Goal: Task Accomplishment & Management: Manage account settings

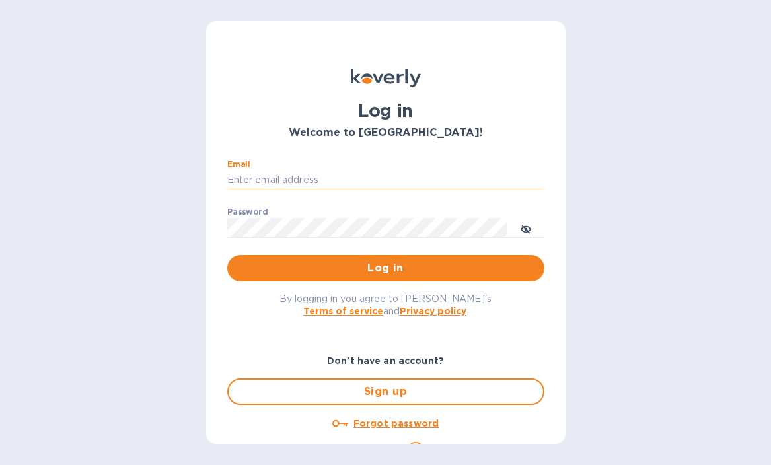
click at [260, 181] on input "Email" at bounding box center [385, 180] width 317 height 20
type input "info@floraisonselections.com"
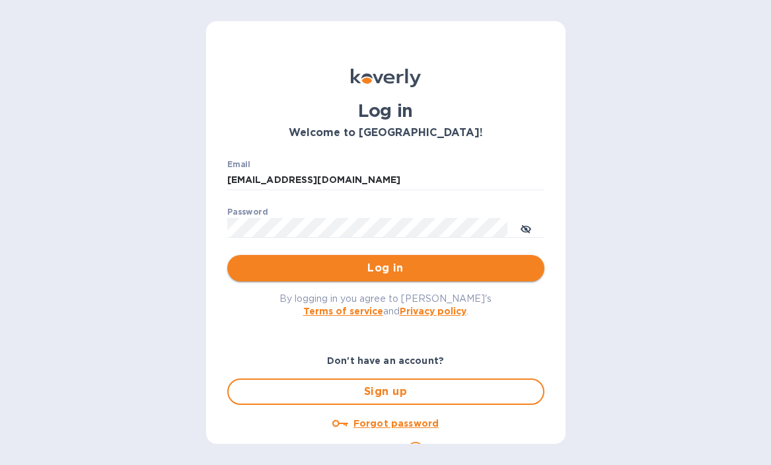
click at [355, 273] on span "Log in" at bounding box center [386, 268] width 296 height 16
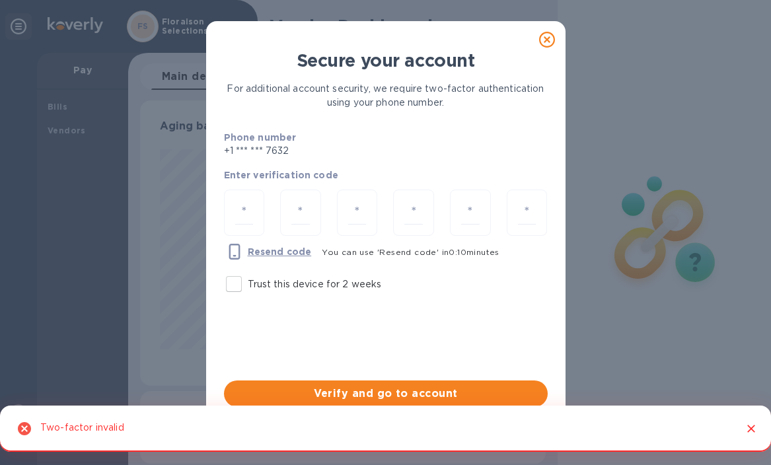
scroll to position [285, 400]
click at [248, 221] on input "number" at bounding box center [244, 213] width 19 height 24
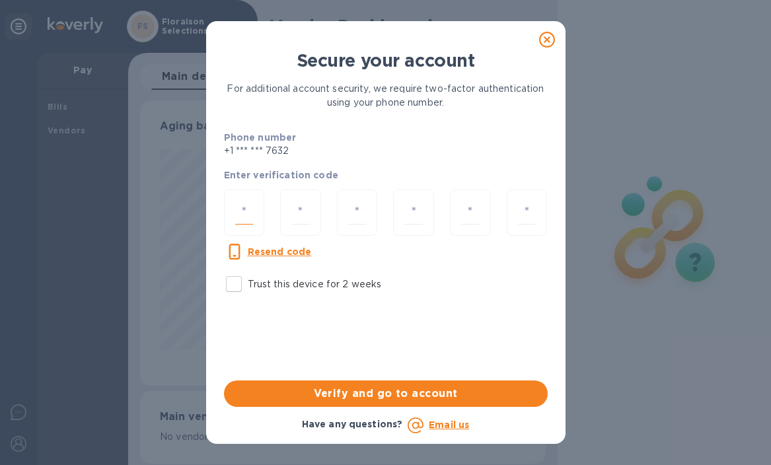
type input "5"
type input "2"
type input "9"
type input "7"
type input "5"
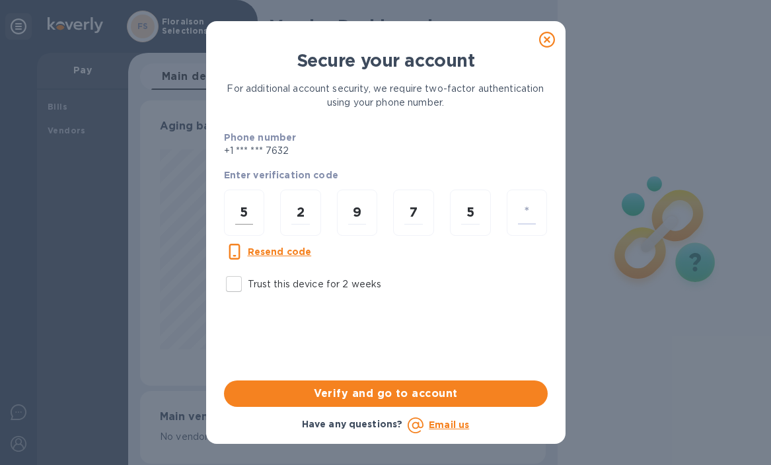
type input "4"
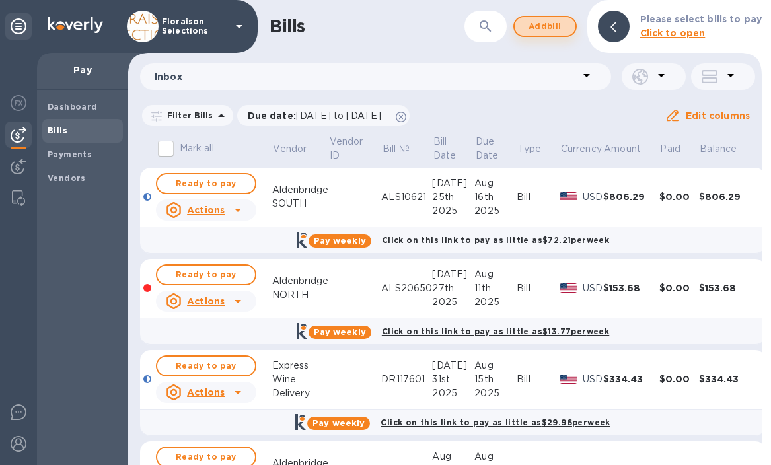
click at [540, 29] on span "Add bill" at bounding box center [545, 27] width 40 height 16
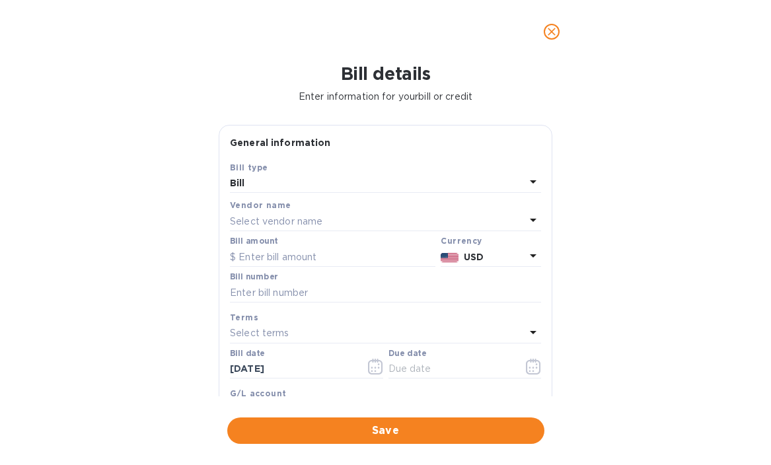
click at [266, 221] on p "Select vendor name" at bounding box center [276, 222] width 93 height 14
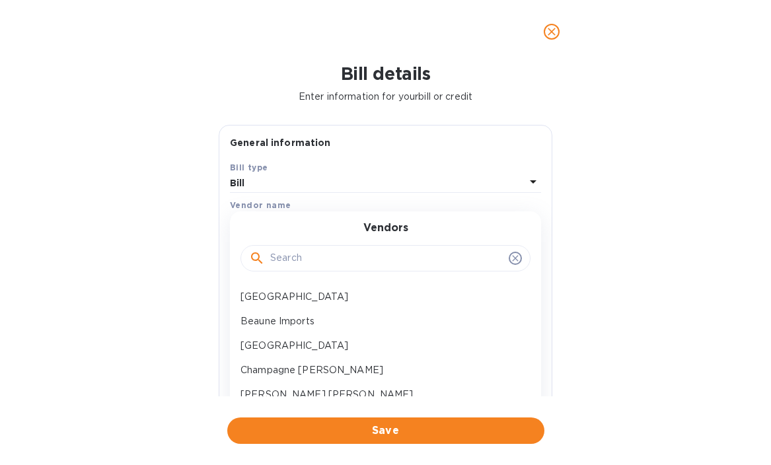
click at [292, 258] on input "text" at bounding box center [386, 258] width 233 height 20
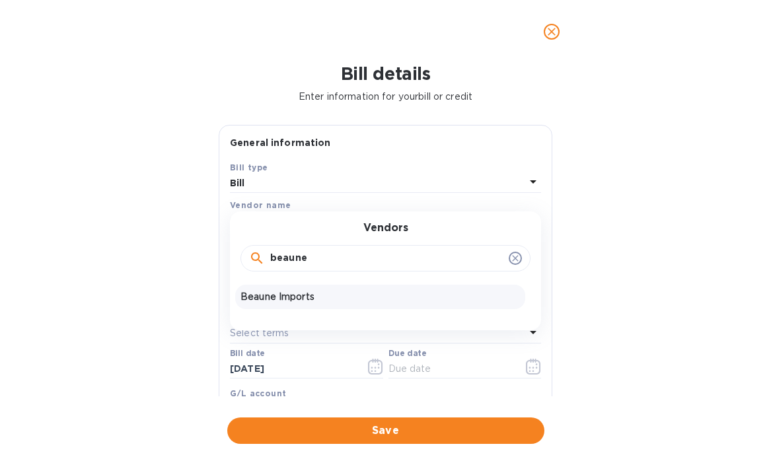
type input "beaune"
click at [267, 302] on p "Beaune Imports" at bounding box center [380, 297] width 279 height 14
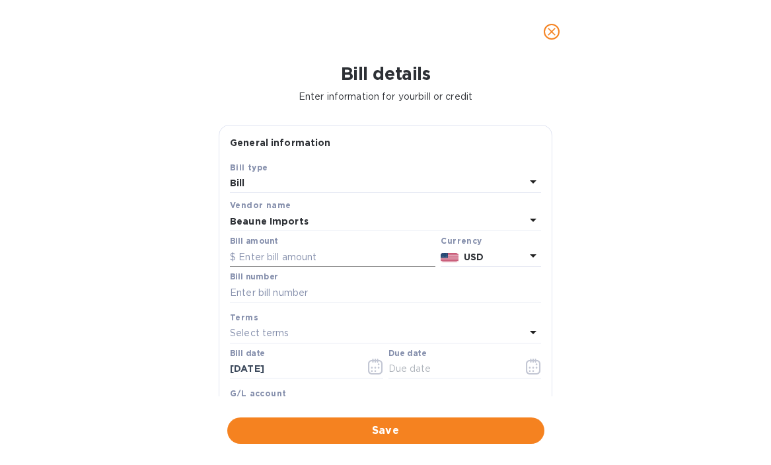
click at [260, 259] on input "text" at bounding box center [332, 257] width 205 height 20
type input "3,321.01"
click at [273, 290] on input "text" at bounding box center [385, 293] width 311 height 20
paste input "148022"
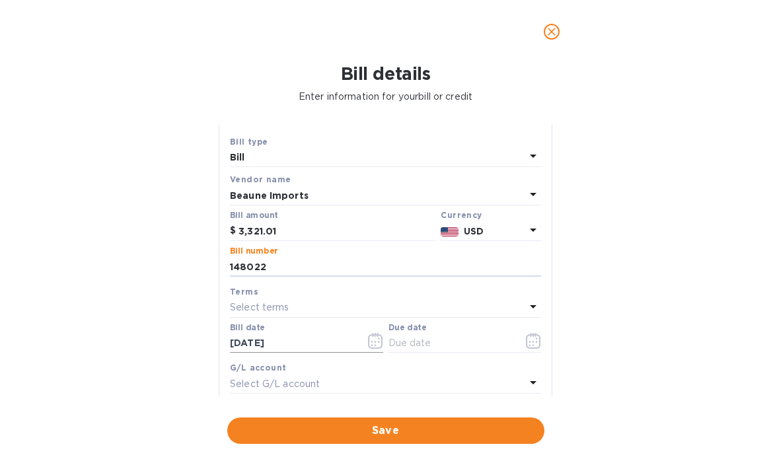
type input "148022"
click at [371, 342] on icon "button" at bounding box center [375, 341] width 15 height 16
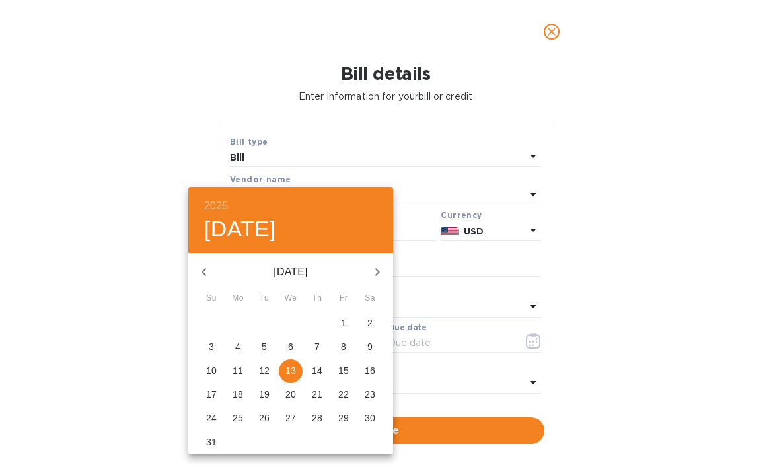
click at [200, 270] on icon "button" at bounding box center [204, 272] width 16 height 16
click at [320, 416] on p "31" at bounding box center [317, 418] width 11 height 13
type input "07/31/2025"
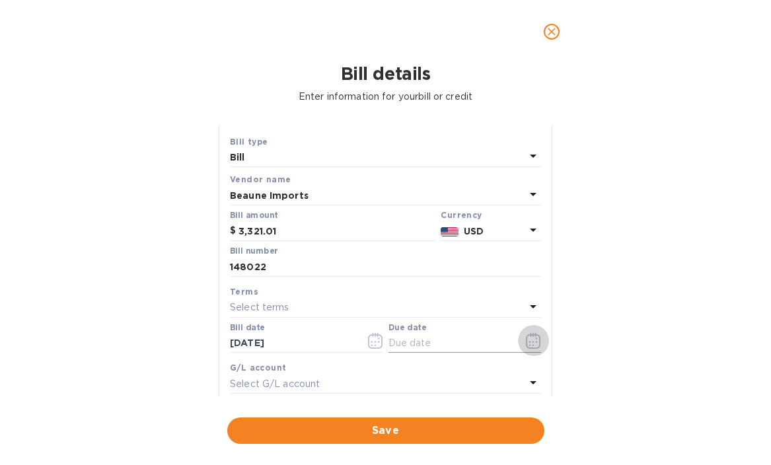
click at [532, 339] on icon "button" at bounding box center [533, 341] width 15 height 16
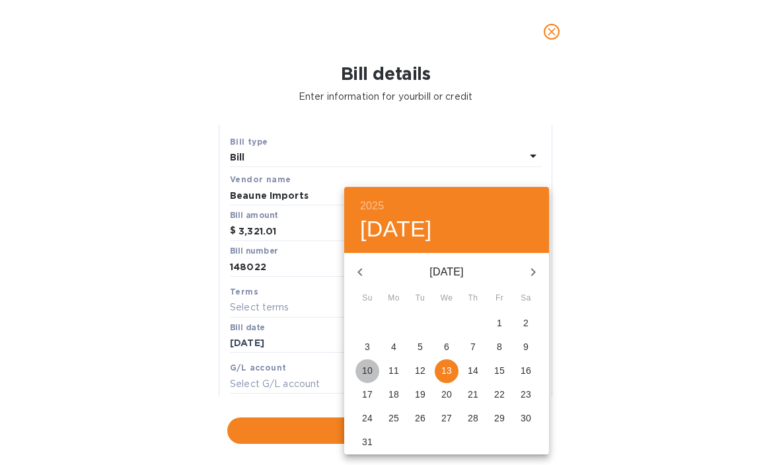
click at [371, 371] on p "10" at bounding box center [367, 370] width 11 height 13
type input "08/10/2025"
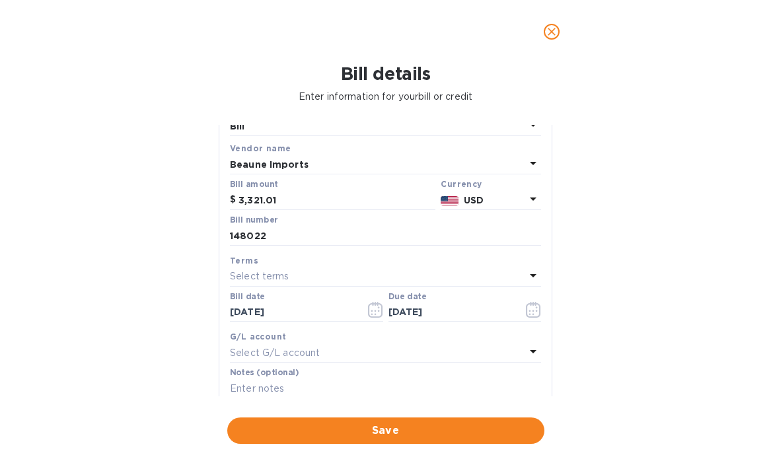
scroll to position [0, 0]
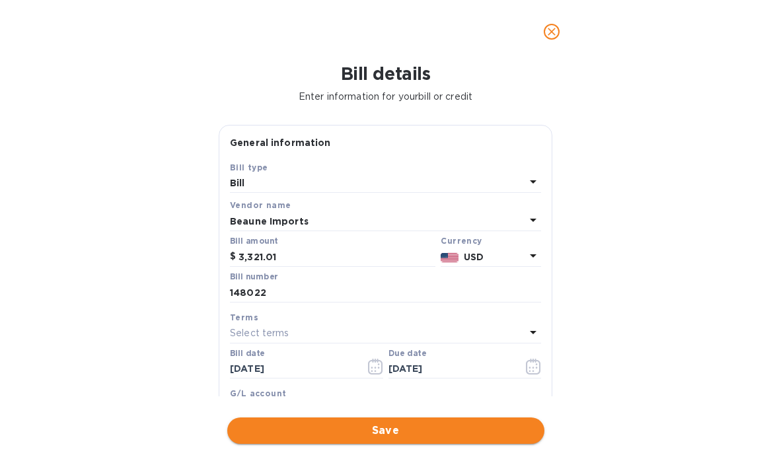
click at [369, 434] on span "Save" at bounding box center [386, 431] width 296 height 16
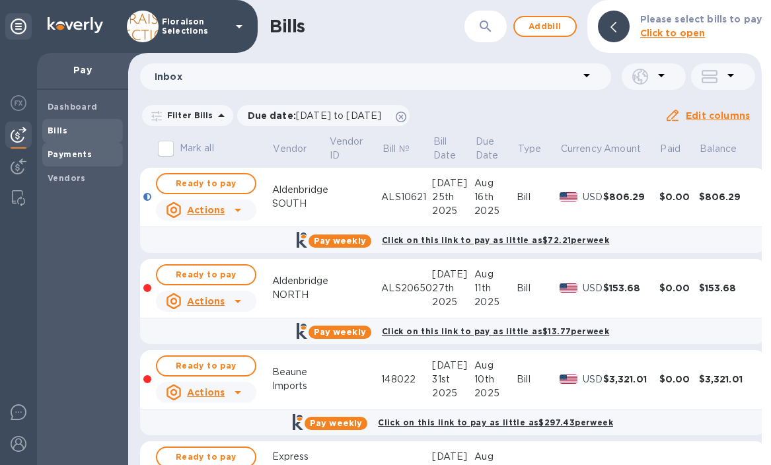
click at [81, 158] on b "Payments" at bounding box center [70, 154] width 44 height 10
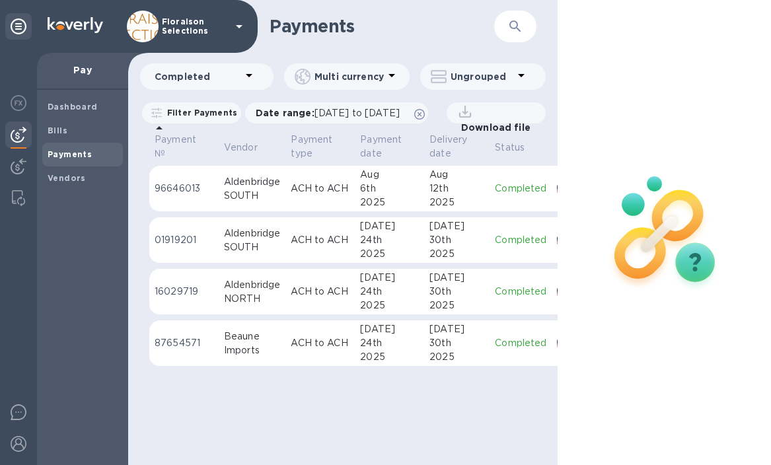
click at [277, 203] on div "SOUTH" at bounding box center [252, 196] width 56 height 14
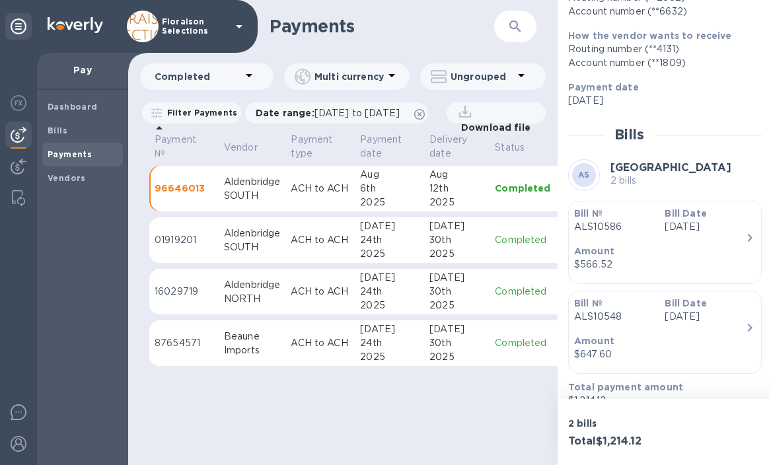
scroll to position [213, 0]
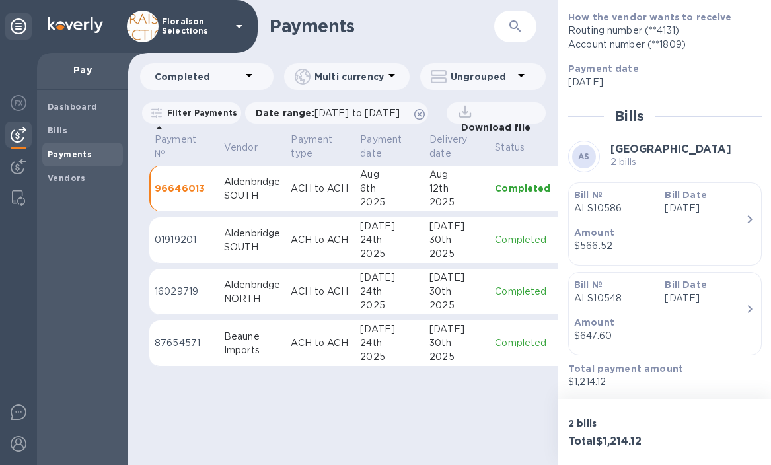
click at [474, 261] on div "2025" at bounding box center [456, 254] width 55 height 14
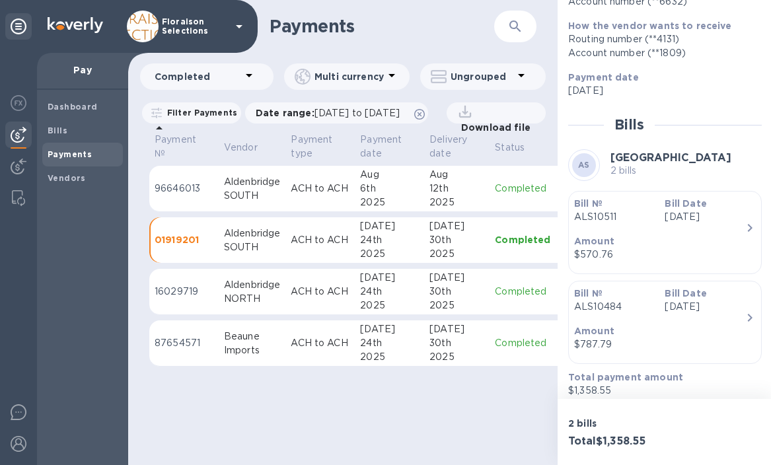
scroll to position [213, 0]
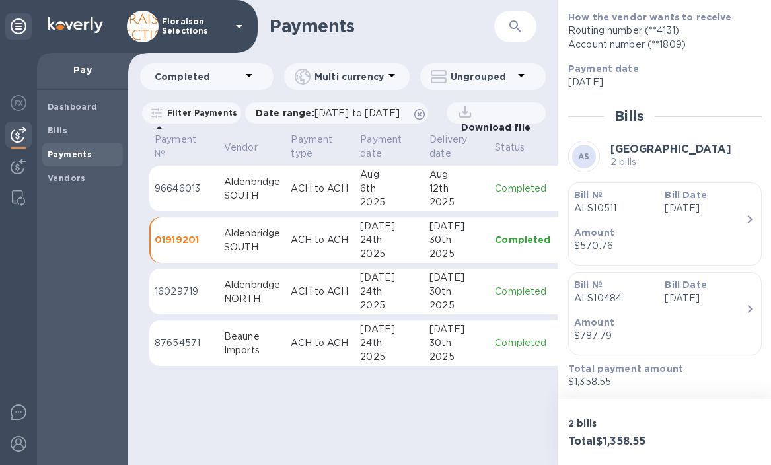
click at [470, 196] on div "12th" at bounding box center [456, 189] width 55 height 14
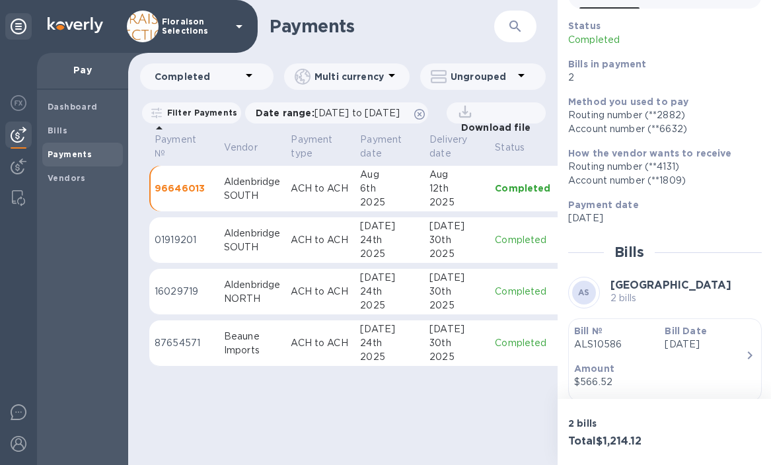
scroll to position [213, 0]
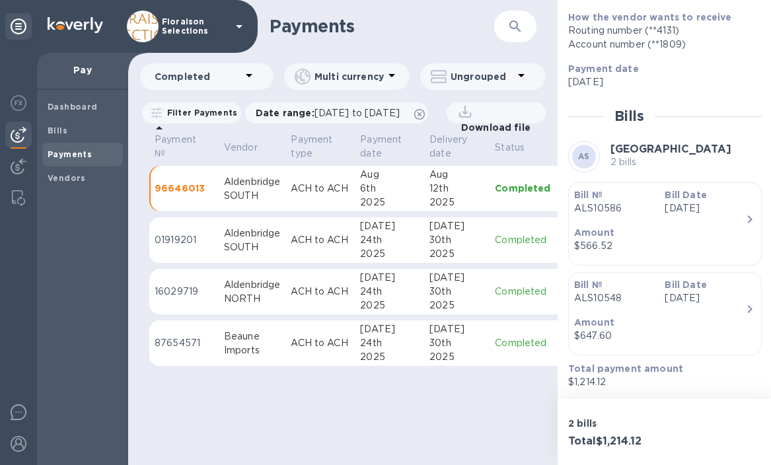
click at [472, 247] on div "30th" at bounding box center [456, 240] width 55 height 14
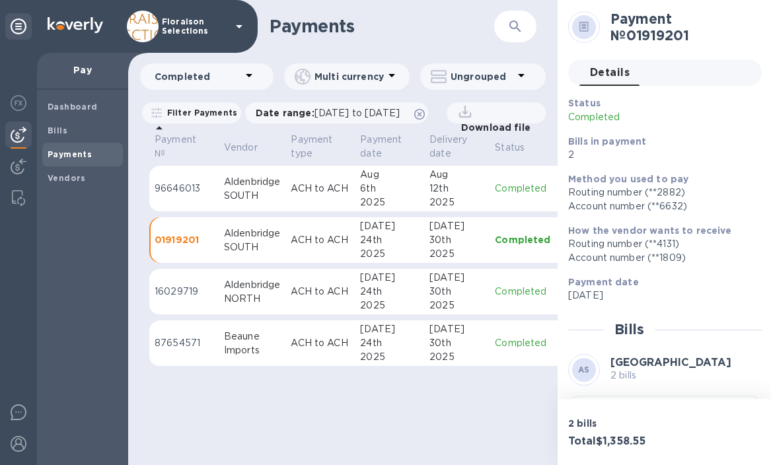
click at [477, 299] on div "30th" at bounding box center [456, 292] width 55 height 14
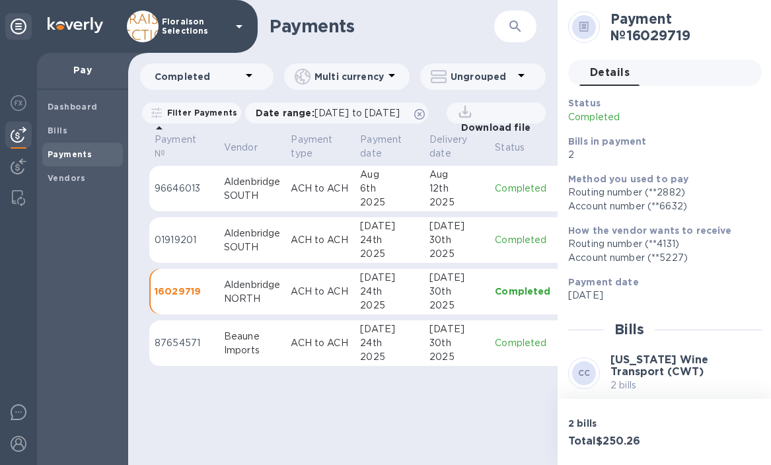
scroll to position [221, 0]
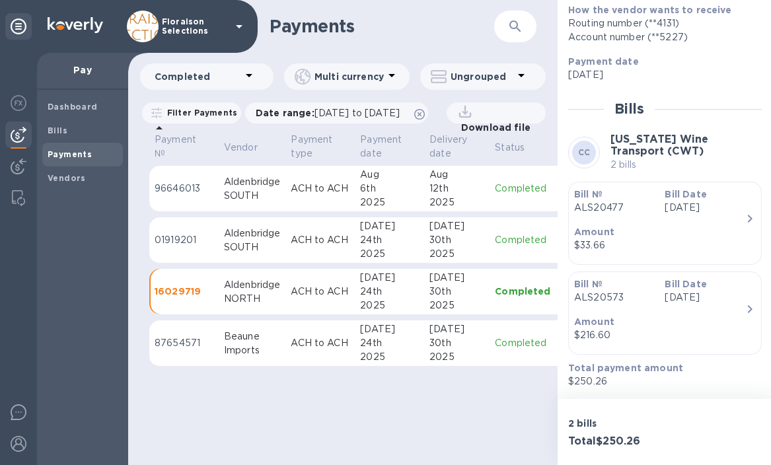
click at [226, 114] on p "Filter Payments" at bounding box center [199, 112] width 75 height 11
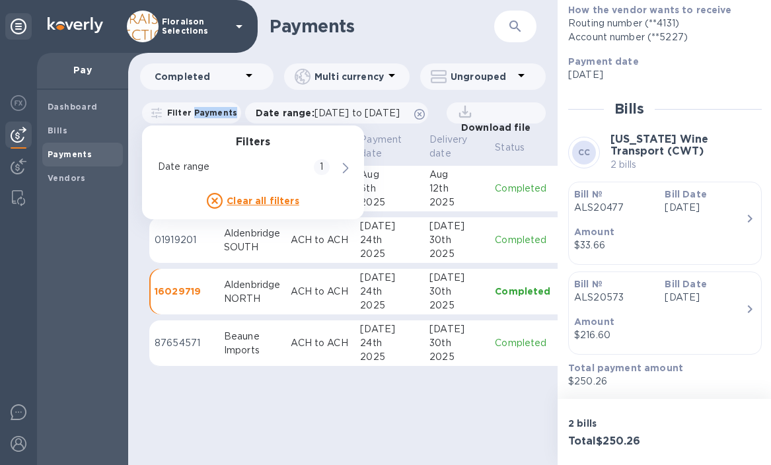
click at [226, 114] on p "Filter Payments" at bounding box center [199, 112] width 75 height 11
click at [294, 114] on p "Date range : [DATE] to [DATE]" at bounding box center [331, 112] width 151 height 13
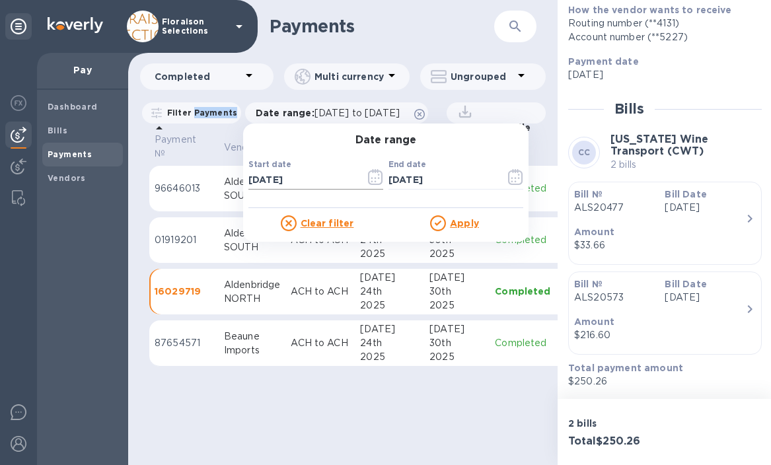
click at [371, 180] on icon "button" at bounding box center [375, 177] width 15 height 16
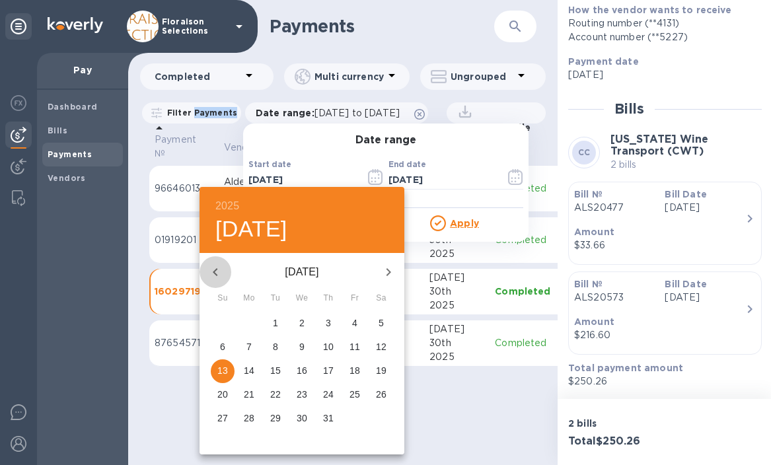
click at [217, 274] on icon "button" at bounding box center [215, 272] width 16 height 16
click at [227, 320] on span "1" at bounding box center [223, 322] width 24 height 13
type input "06/01/2025"
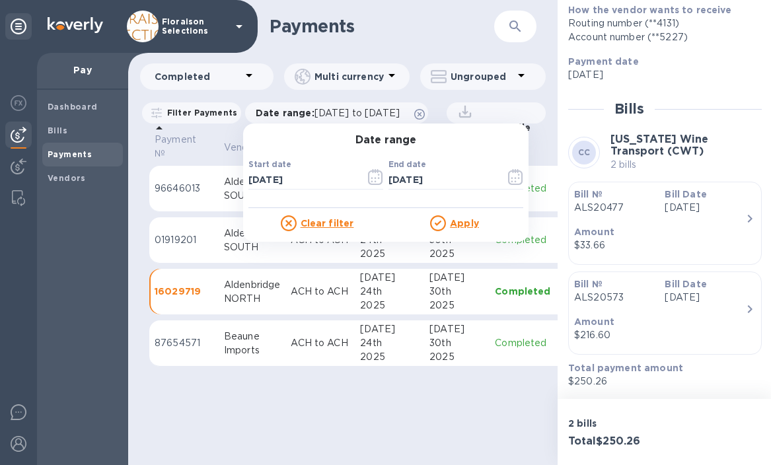
click at [467, 225] on u "Apply" at bounding box center [464, 223] width 29 height 11
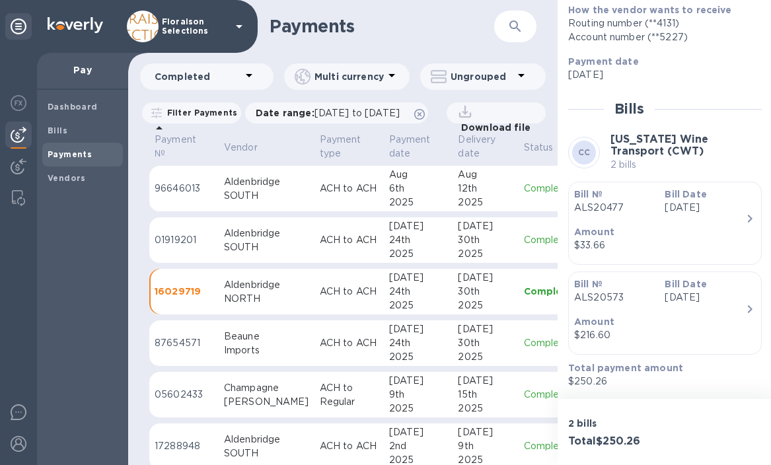
click at [519, 264] on td "Completed" at bounding box center [552, 240] width 66 height 46
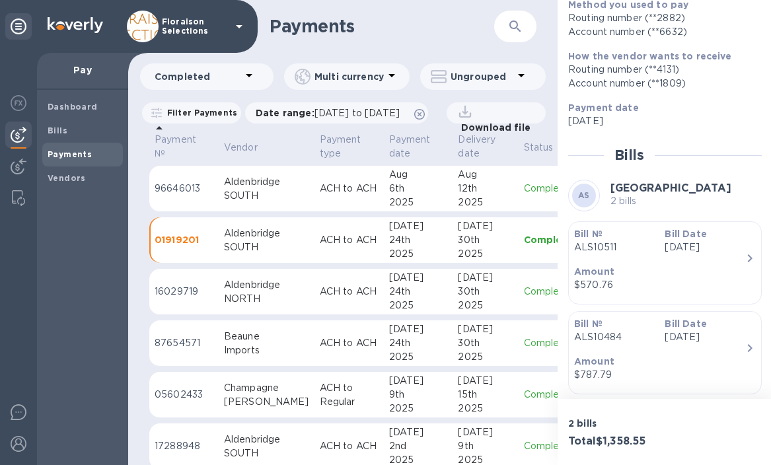
scroll to position [213, 0]
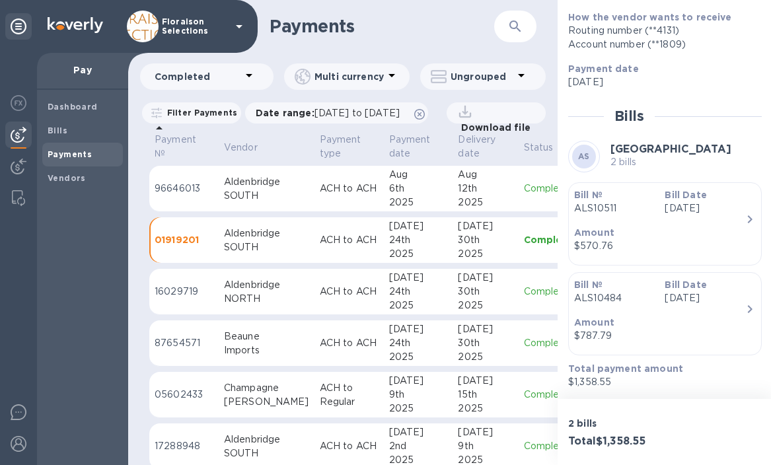
click at [458, 196] on div "12th" at bounding box center [485, 189] width 55 height 14
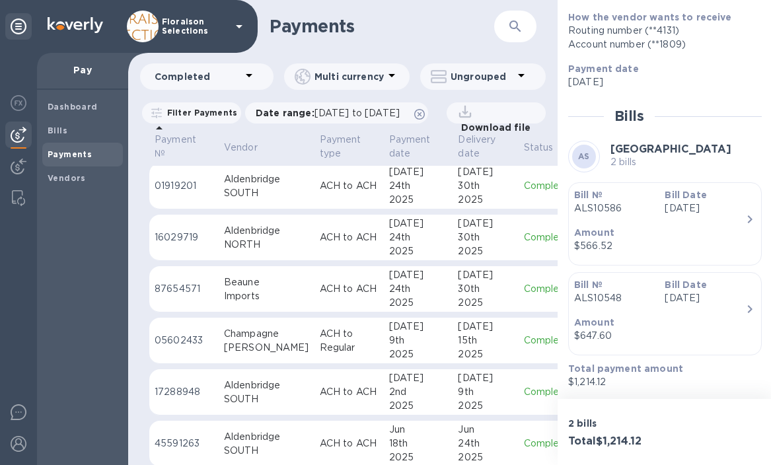
scroll to position [58, 0]
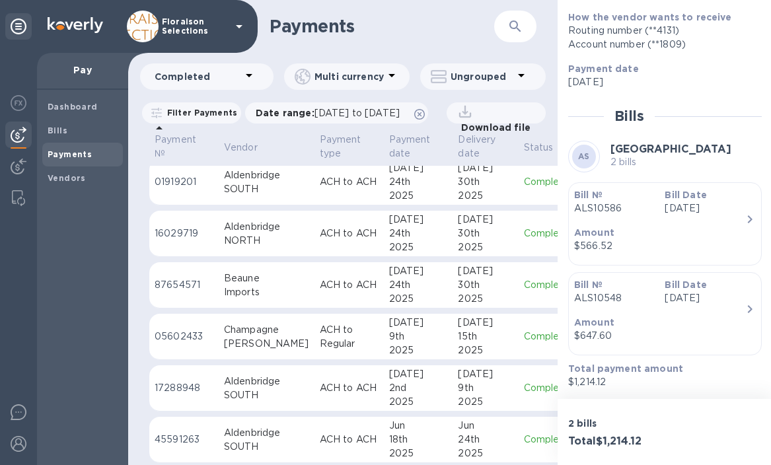
click at [474, 306] on div "2025" at bounding box center [485, 299] width 55 height 14
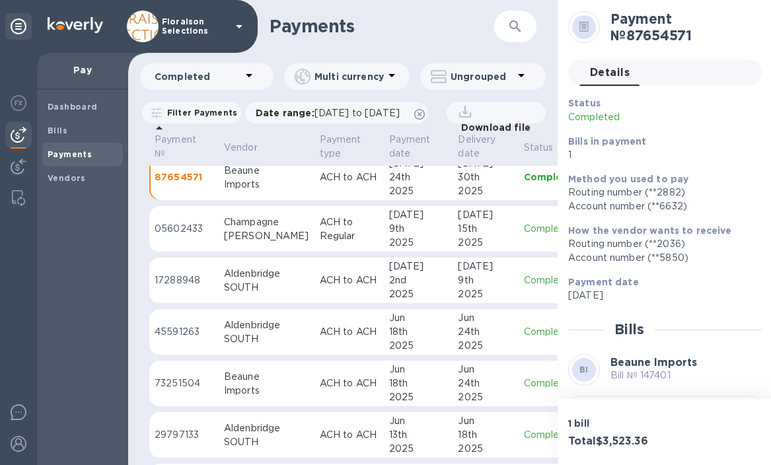
scroll to position [176, 0]
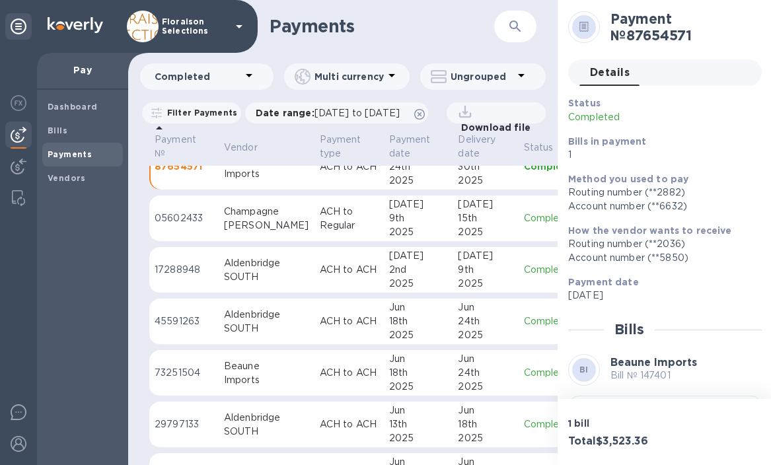
click at [465, 277] on div "9th" at bounding box center [485, 270] width 55 height 14
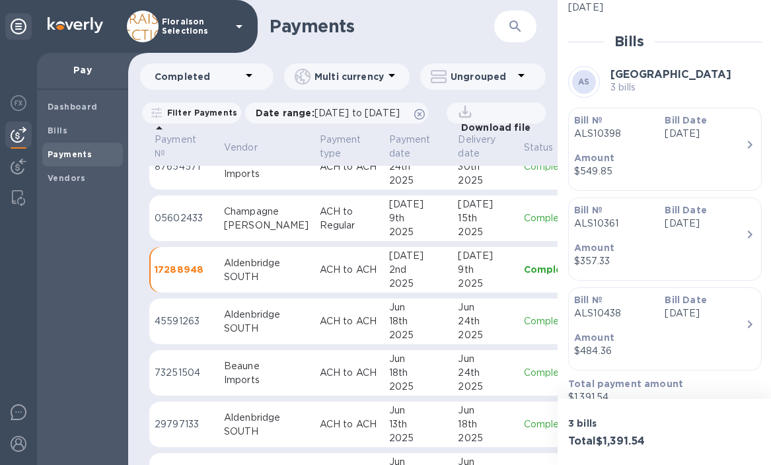
scroll to position [304, 0]
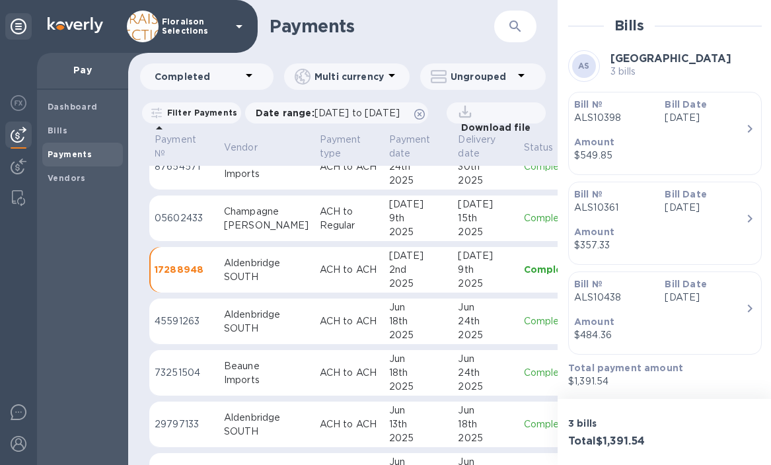
click at [477, 328] on div "24th" at bounding box center [485, 322] width 55 height 14
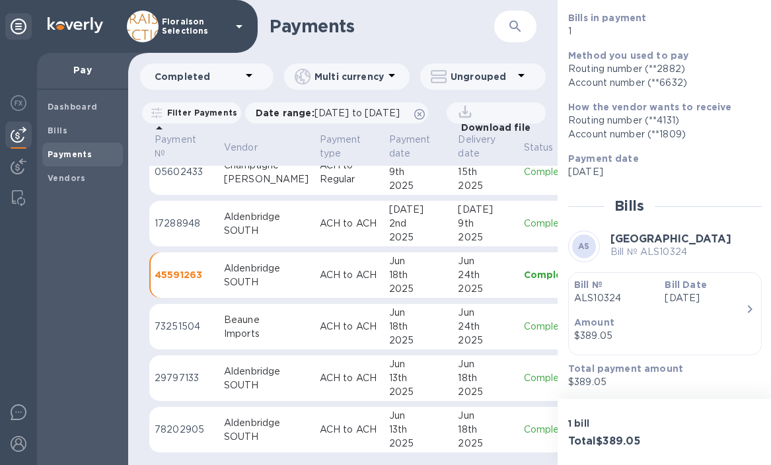
scroll to position [226, 0]
click at [480, 385] on div "18th" at bounding box center [485, 378] width 55 height 14
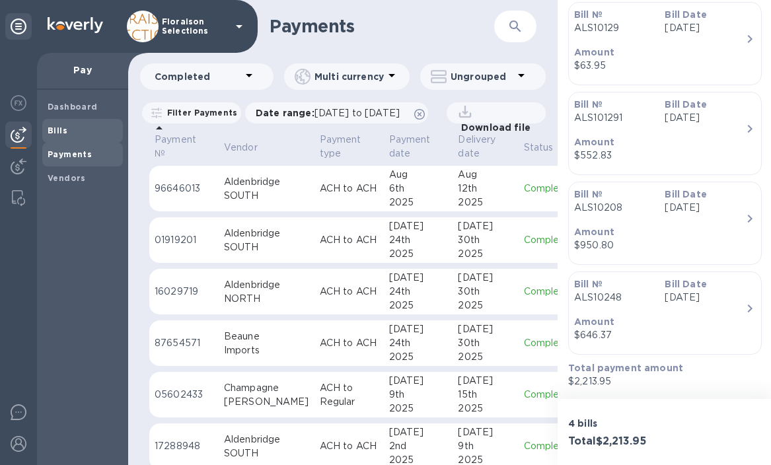
click at [61, 139] on div "Bills" at bounding box center [82, 131] width 81 height 24
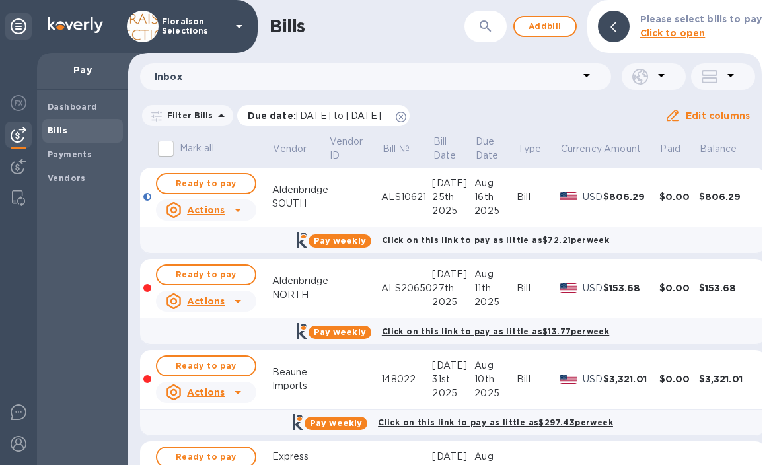
click at [381, 117] on span "[DATE] to [DATE]" at bounding box center [338, 115] width 85 height 11
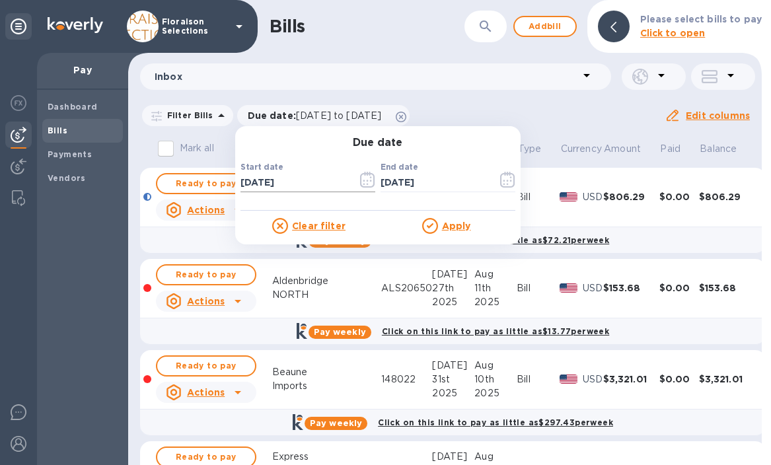
click at [360, 178] on icon "button" at bounding box center [367, 180] width 15 height 16
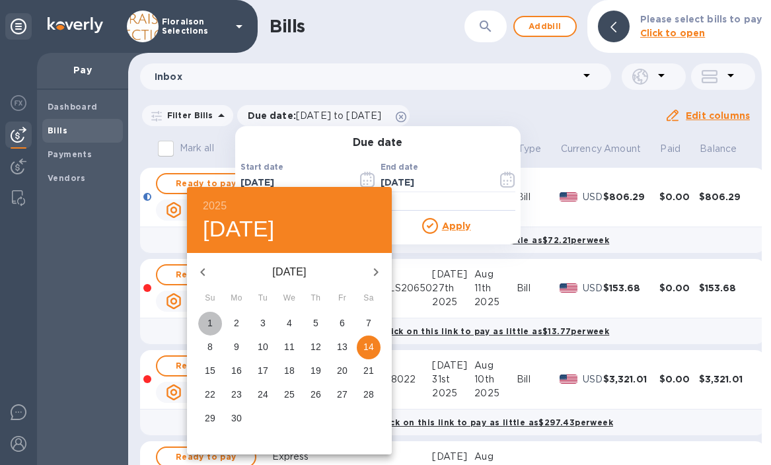
click at [211, 325] on p "1" at bounding box center [209, 322] width 5 height 13
type input "06/01/2025"
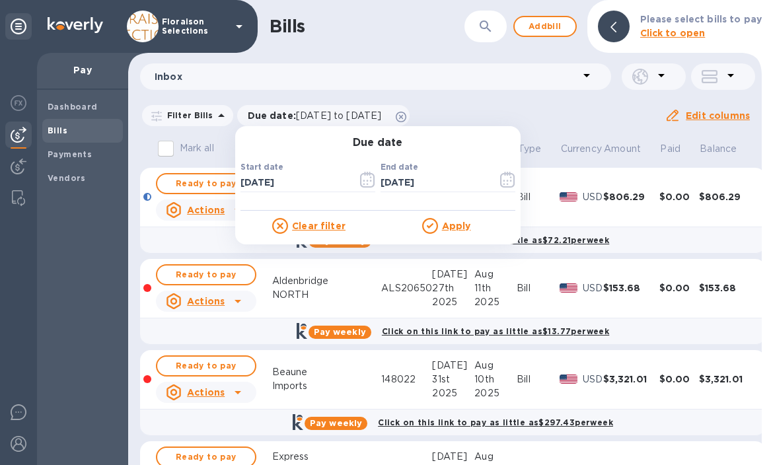
click at [445, 226] on u "Apply" at bounding box center [456, 226] width 29 height 11
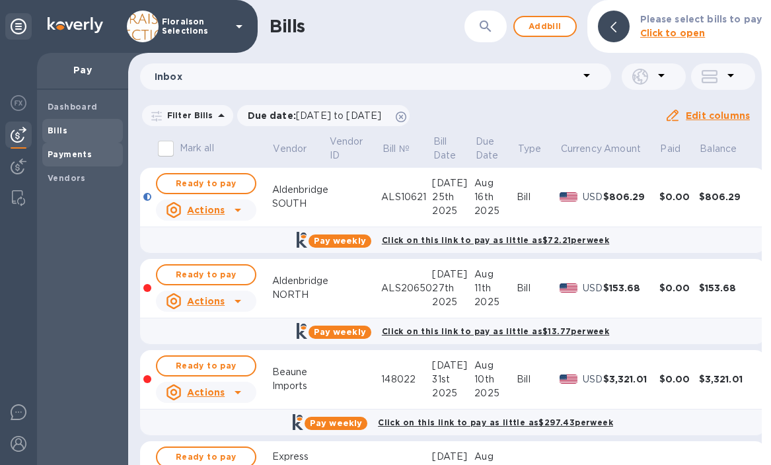
click at [76, 157] on b "Payments" at bounding box center [70, 154] width 44 height 10
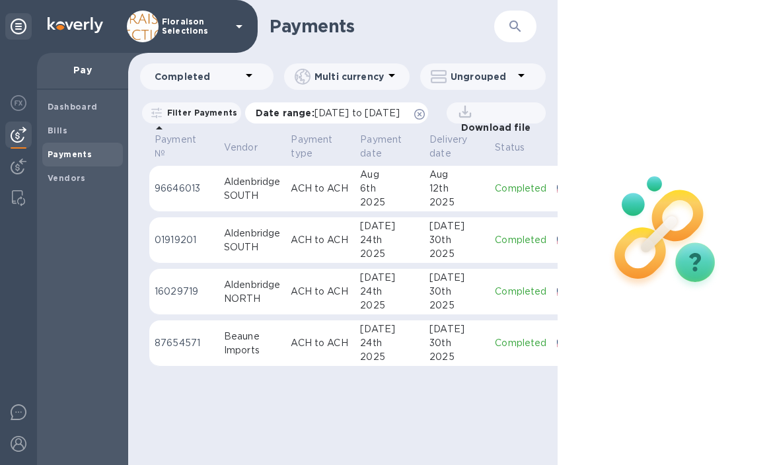
click at [400, 115] on span "[DATE] to [DATE]" at bounding box center [357, 113] width 85 height 11
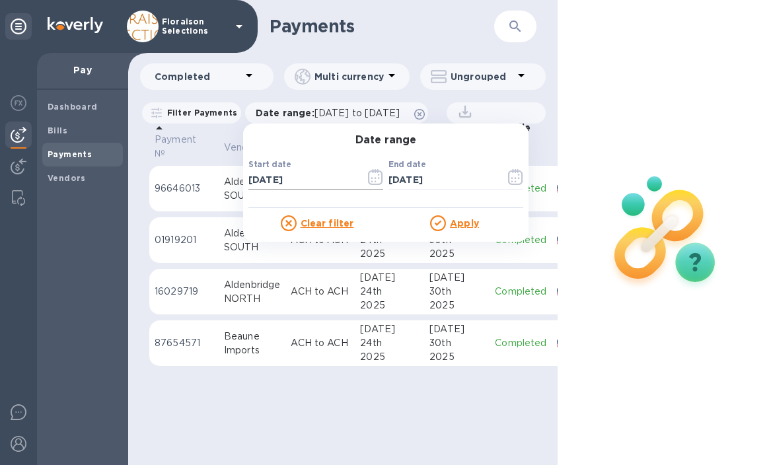
click at [373, 176] on icon "button" at bounding box center [375, 177] width 15 height 16
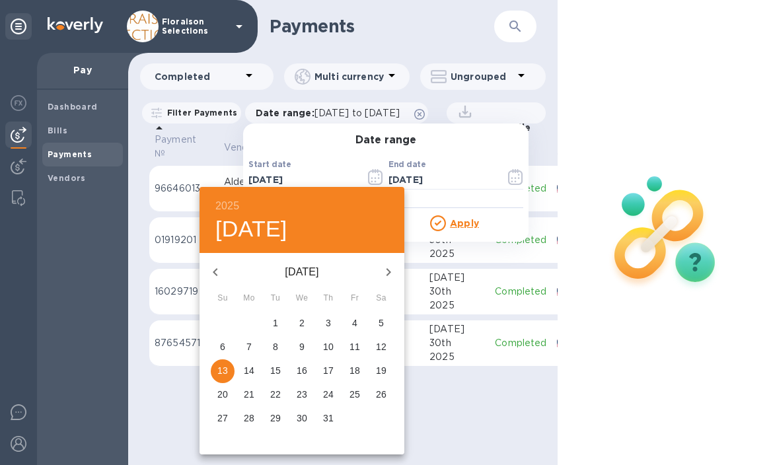
click at [207, 265] on icon "button" at bounding box center [215, 272] width 16 height 16
click at [219, 325] on span "1" at bounding box center [223, 322] width 24 height 13
type input "06/01/2025"
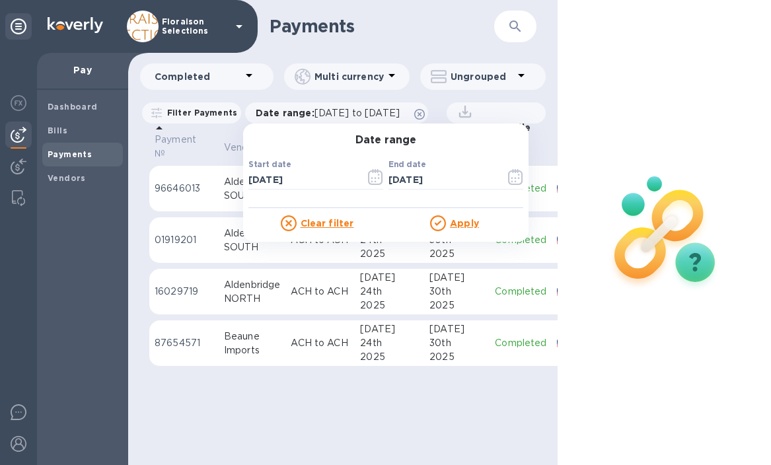
click at [454, 218] on u "Apply" at bounding box center [464, 223] width 29 height 11
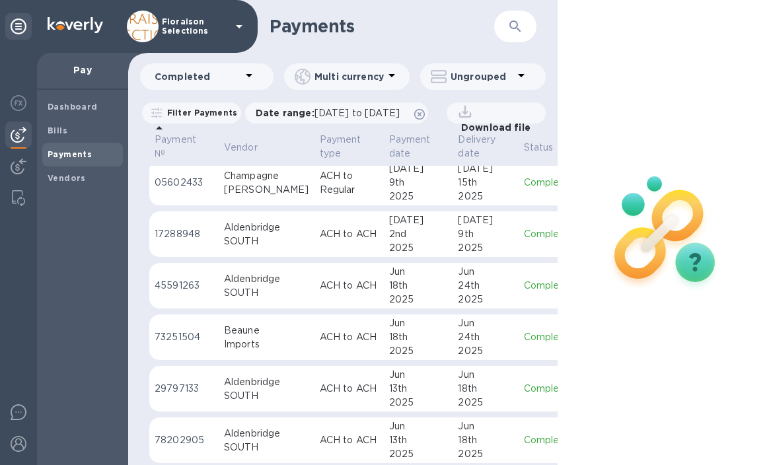
scroll to position [254, 0]
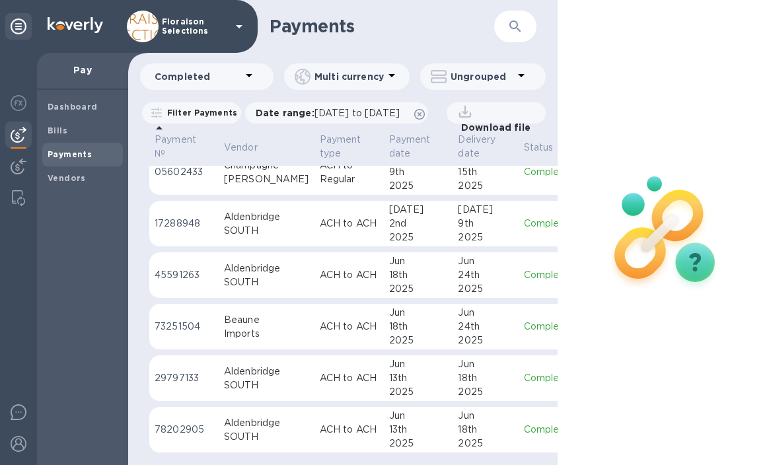
click at [315, 387] on td "ACH to ACH" at bounding box center [349, 378] width 69 height 46
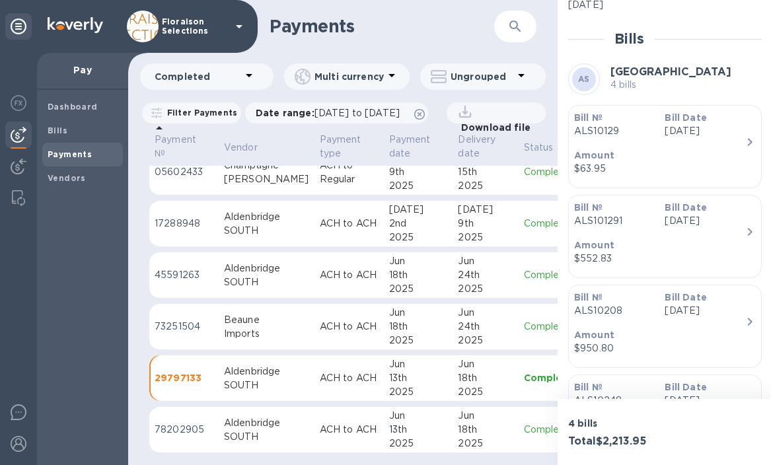
scroll to position [285, 0]
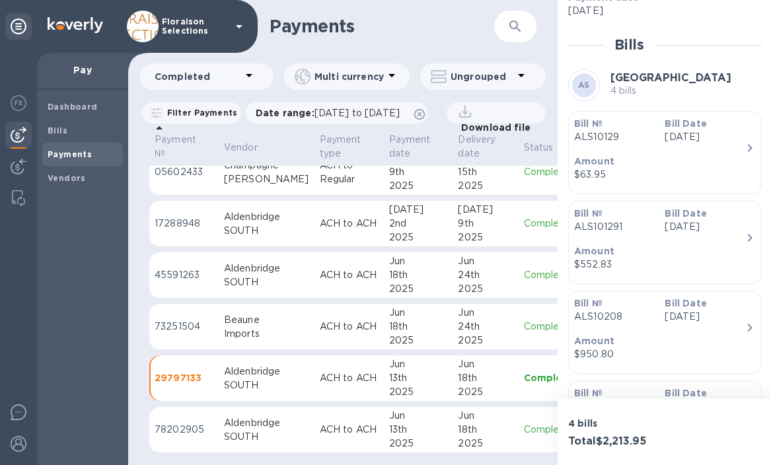
click at [399, 423] on div "13th" at bounding box center [418, 430] width 59 height 14
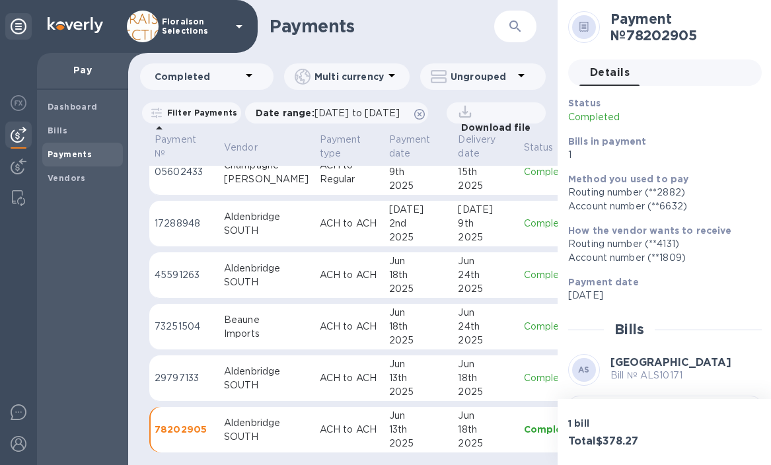
scroll to position [124, 0]
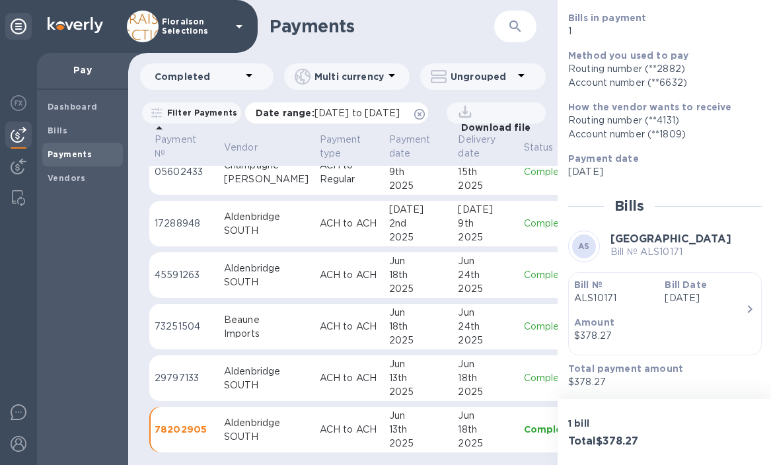
click at [400, 113] on span "06/01/2025 to 08/14/2025" at bounding box center [357, 113] width 85 height 11
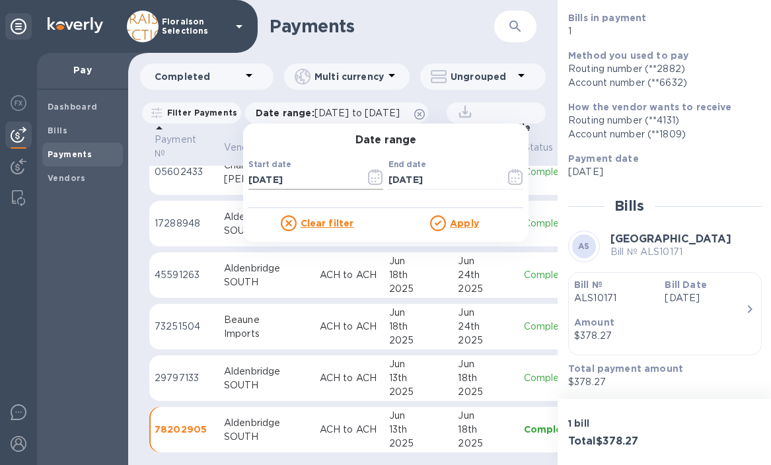
click at [375, 172] on icon "button" at bounding box center [375, 177] width 15 height 16
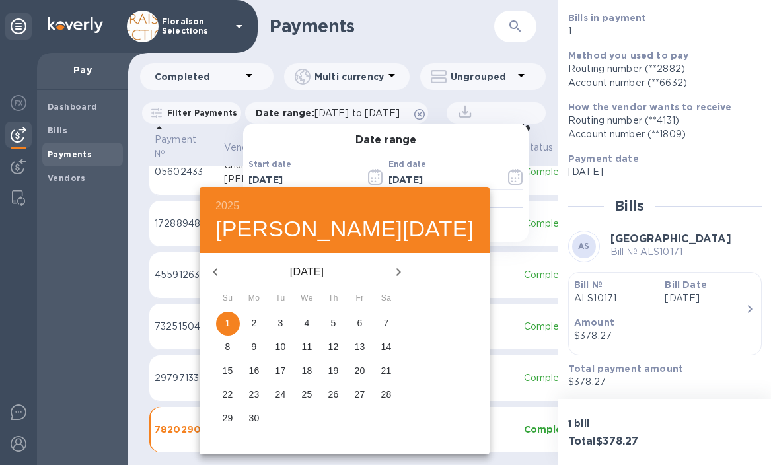
click at [214, 270] on icon "button" at bounding box center [215, 272] width 5 height 8
click at [331, 327] on p "1" at bounding box center [333, 322] width 5 height 13
type input "05/01/2025"
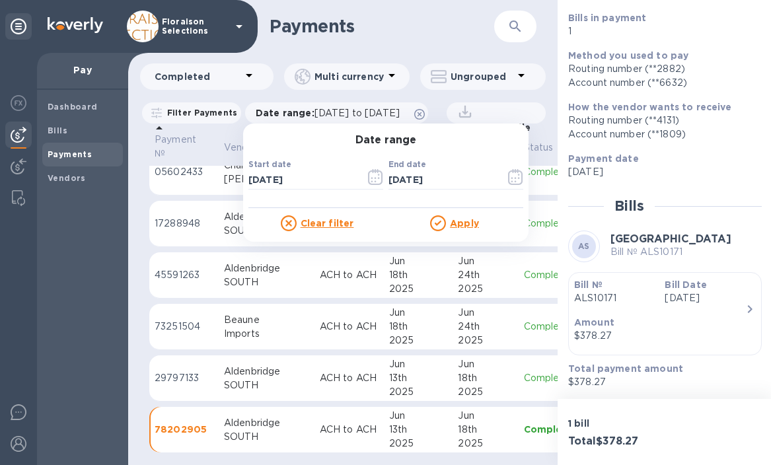
click at [462, 221] on u "Apply" at bounding box center [464, 223] width 29 height 11
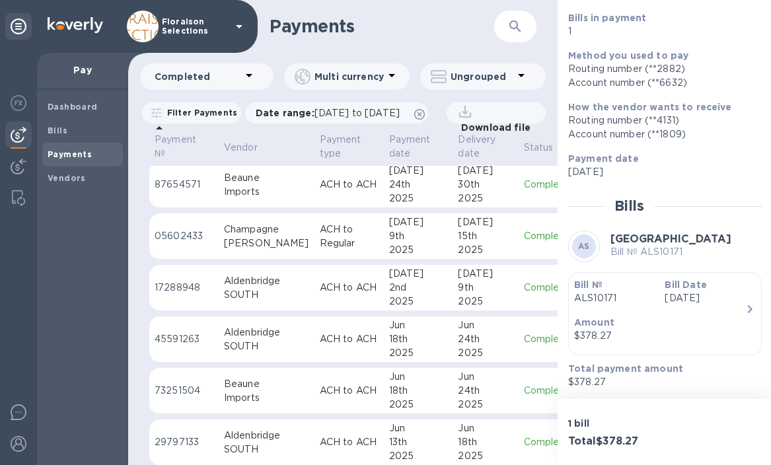
scroll to position [306, 0]
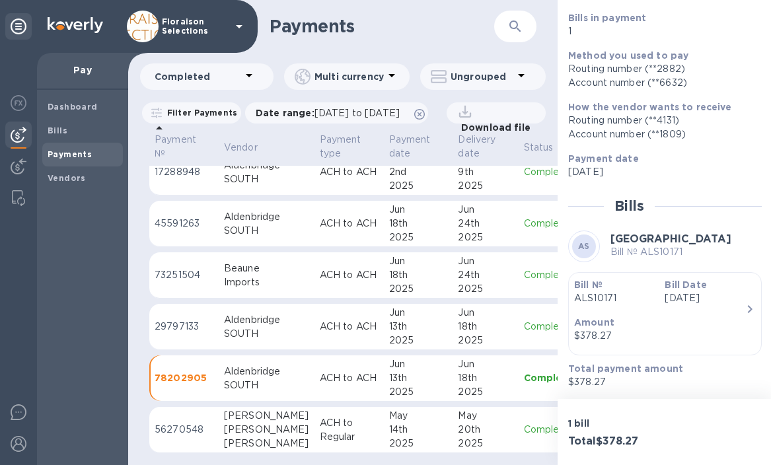
click at [284, 330] on td "[GEOGRAPHIC_DATA]" at bounding box center [267, 327] width 96 height 46
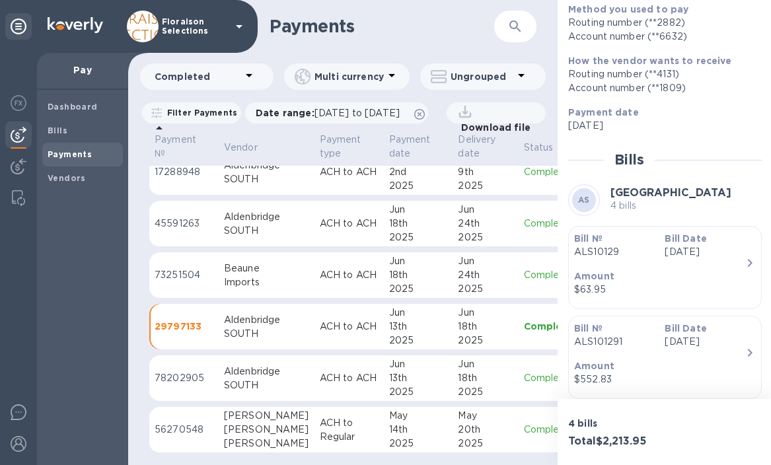
scroll to position [296, 0]
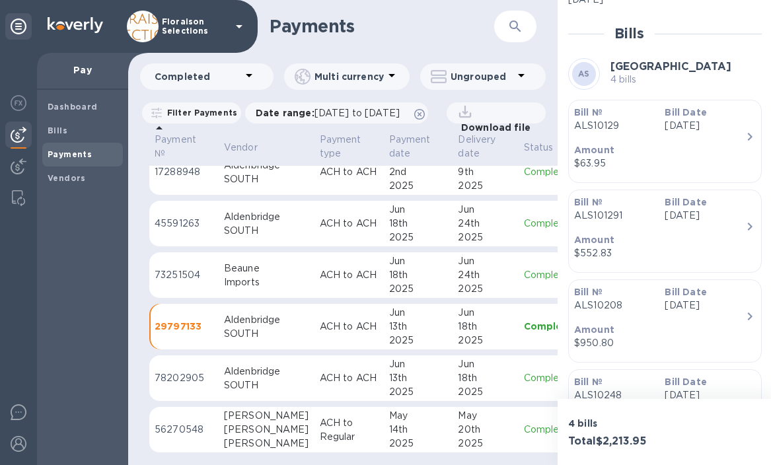
click at [712, 240] on p "Amount" at bounding box center [659, 239] width 171 height 13
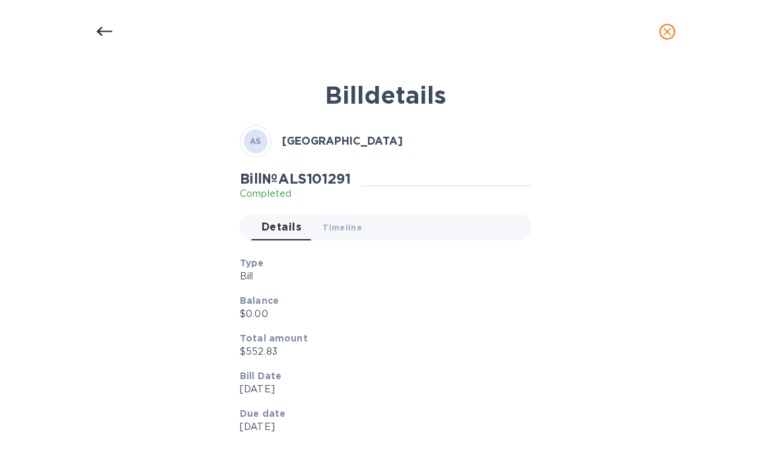
click at [333, 180] on h2 "Bill № ALS101291" at bounding box center [295, 178] width 111 height 17
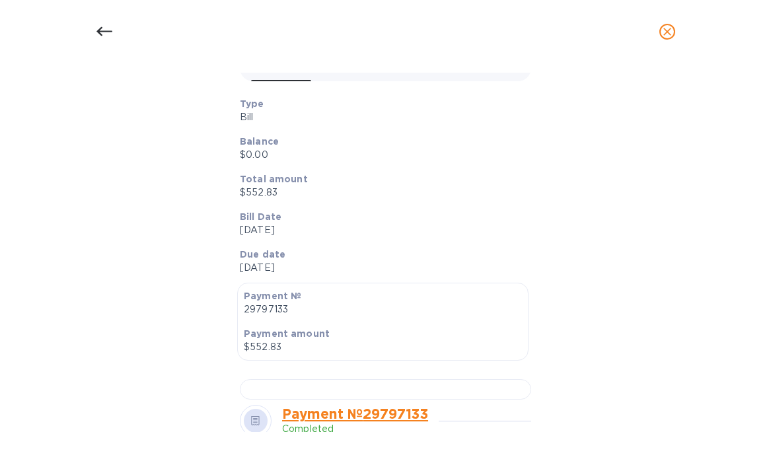
scroll to position [0, 0]
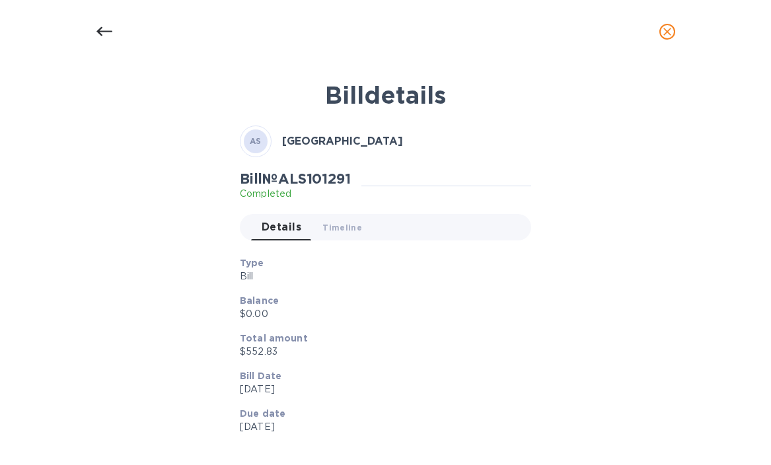
click at [395, 172] on div "Bill № ALS101291 Completed" at bounding box center [385, 185] width 291 height 30
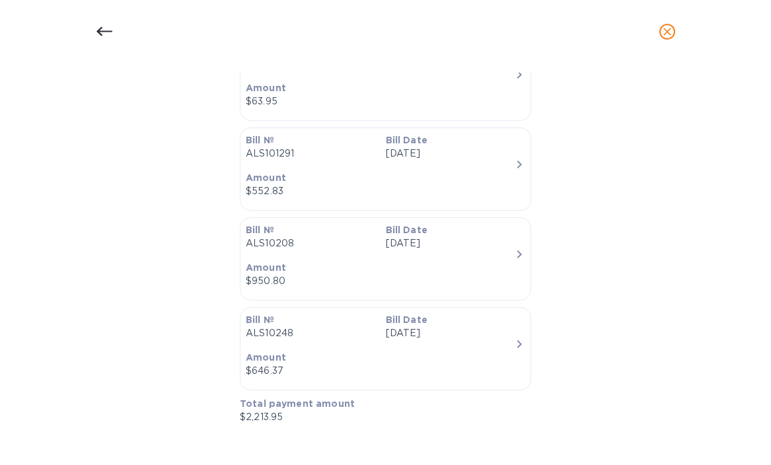
scroll to position [1185, 0]
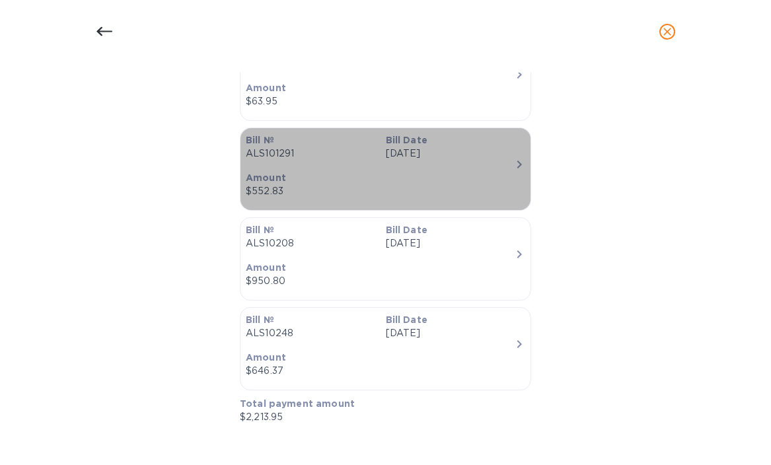
click at [506, 161] on p "[DATE]" at bounding box center [451, 154] width 130 height 14
click at [402, 190] on div "$552.83" at bounding box center [380, 191] width 269 height 14
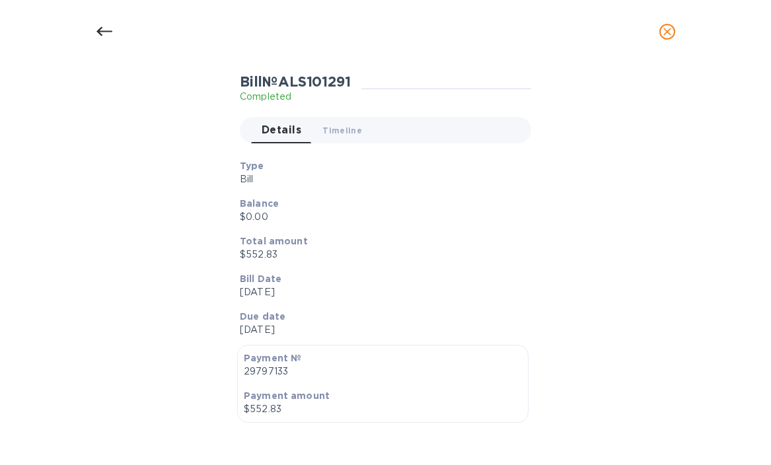
scroll to position [93, 0]
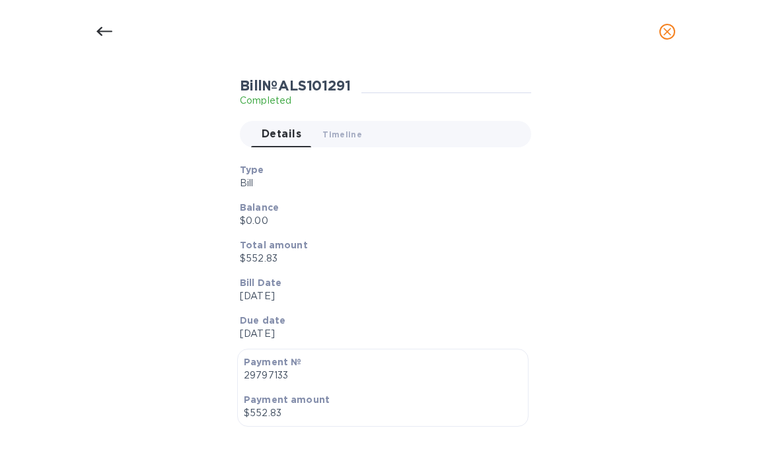
click at [666, 33] on icon "close" at bounding box center [667, 31] width 13 height 13
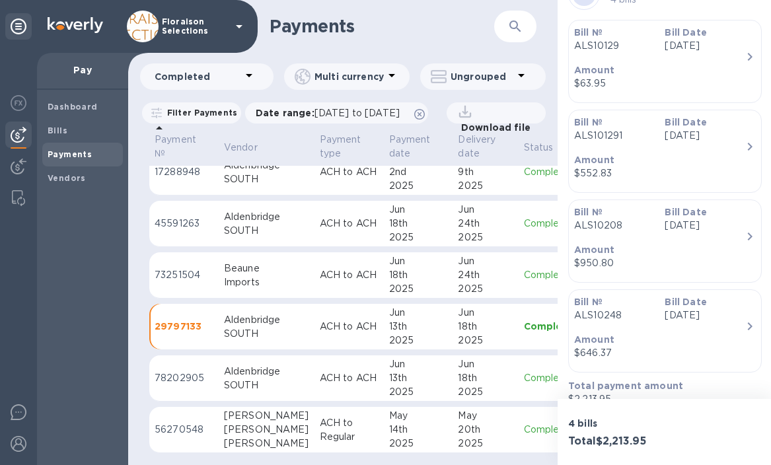
scroll to position [394, 0]
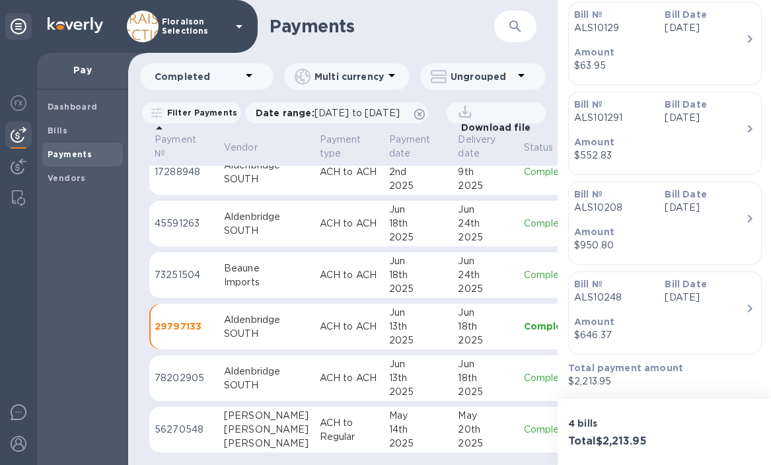
click at [279, 382] on td "[GEOGRAPHIC_DATA]" at bounding box center [267, 378] width 96 height 46
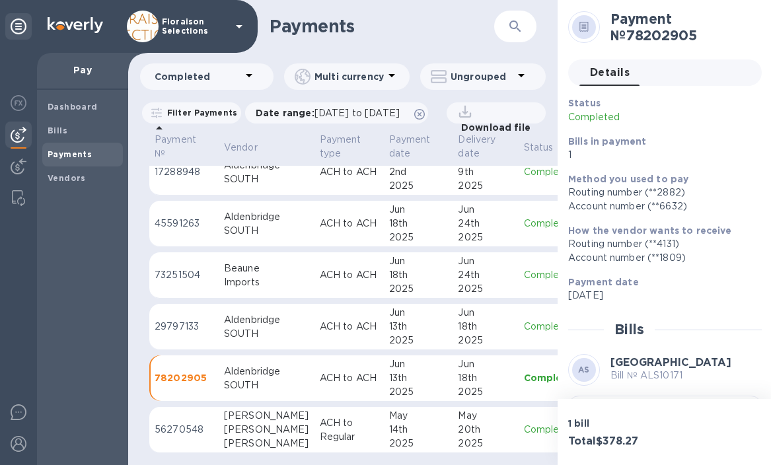
scroll to position [124, 0]
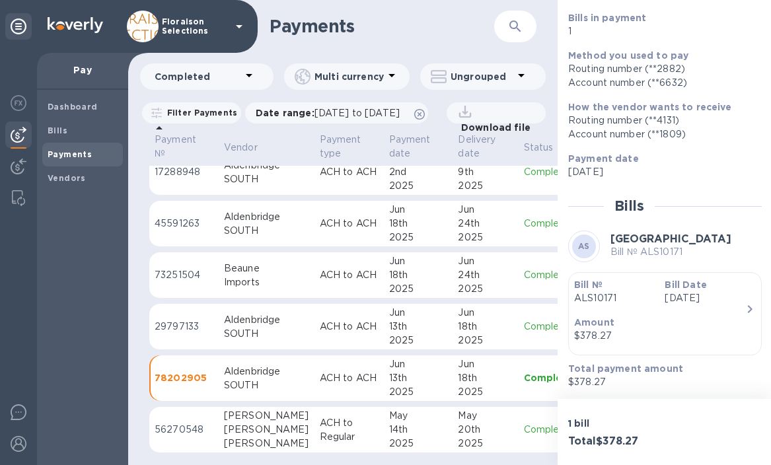
click at [315, 271] on td "ACH to ACH" at bounding box center [349, 275] width 69 height 46
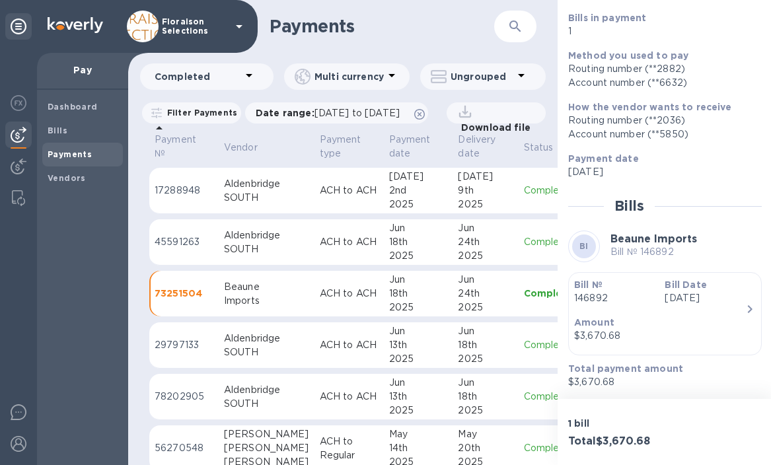
scroll to position [247, 0]
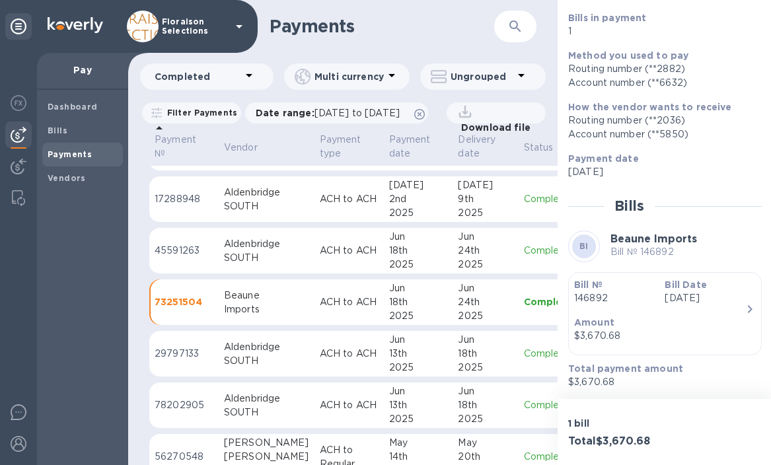
click at [315, 274] on td "ACH to ACH" at bounding box center [349, 251] width 69 height 46
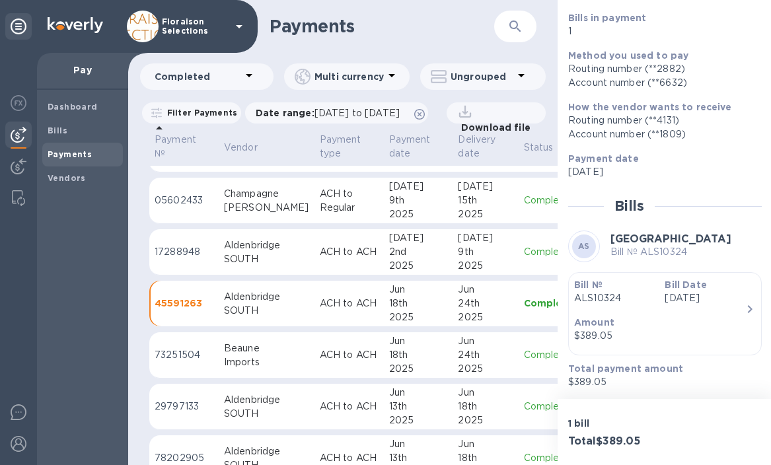
scroll to position [194, 0]
click at [274, 267] on div "SOUTH" at bounding box center [266, 260] width 85 height 14
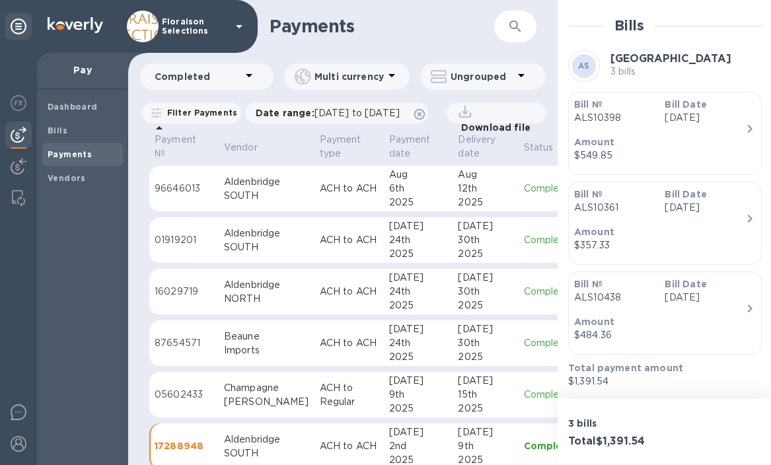
click at [277, 264] on td "[GEOGRAPHIC_DATA]" at bounding box center [267, 240] width 96 height 46
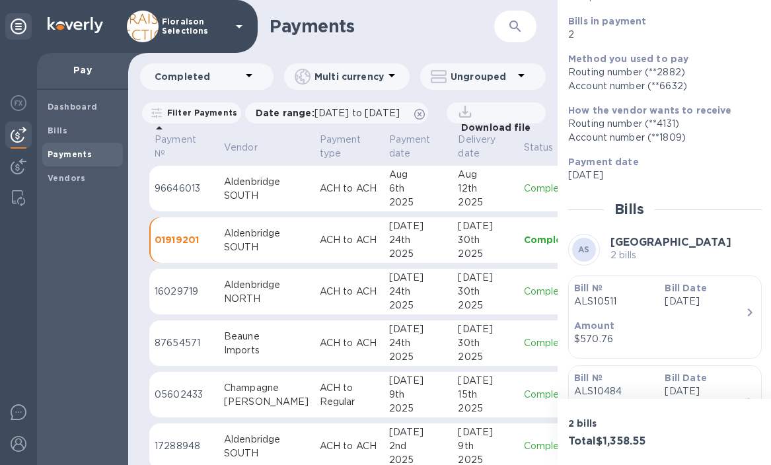
scroll to position [213, 0]
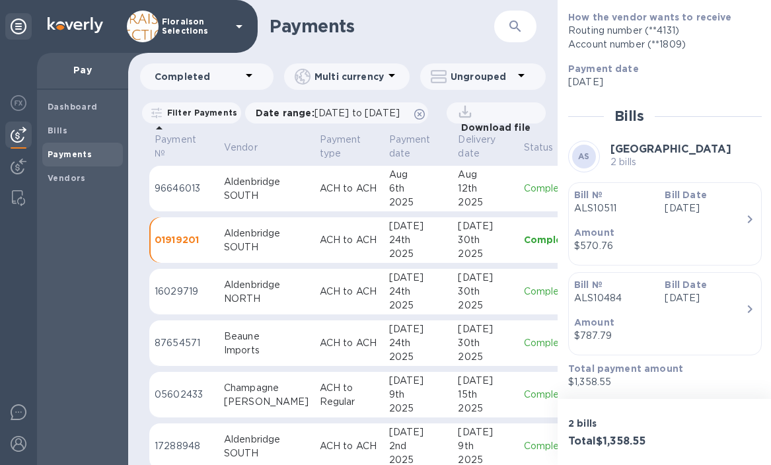
click at [272, 203] on div "SOUTH" at bounding box center [266, 196] width 85 height 14
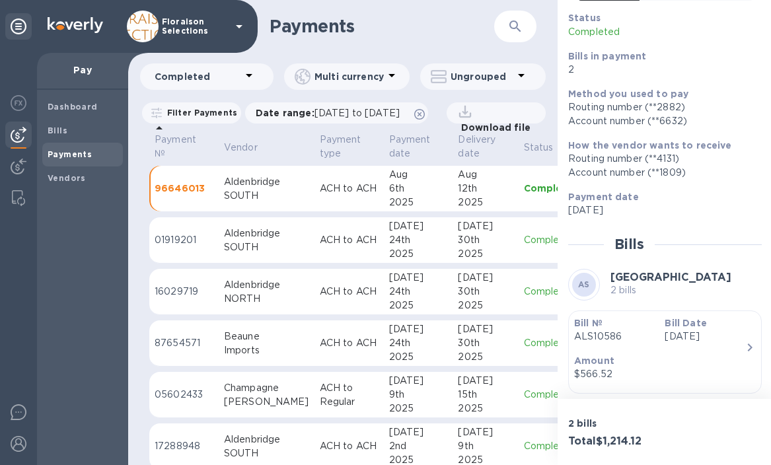
scroll to position [213, 0]
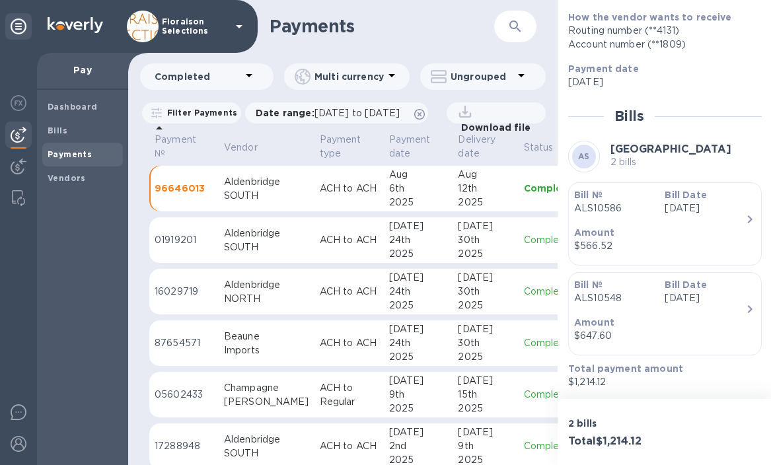
click at [692, 429] on div "2 bills Total $1,214.12" at bounding box center [665, 432] width 215 height 66
click at [70, 124] on span "Bills" at bounding box center [83, 130] width 70 height 13
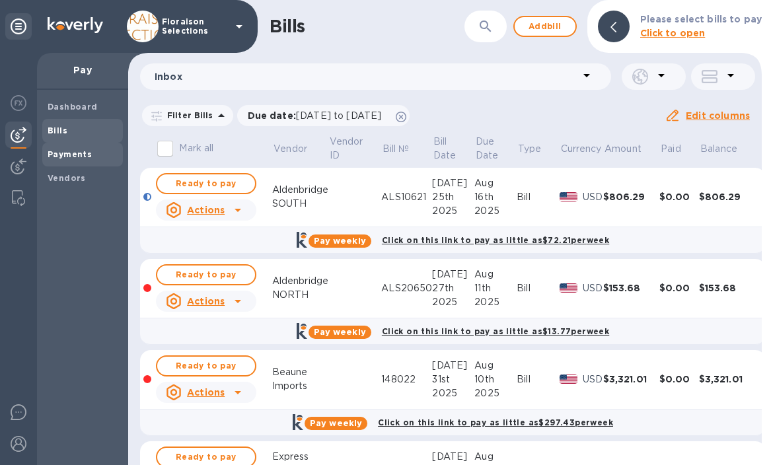
click at [54, 155] on b "Payments" at bounding box center [70, 154] width 44 height 10
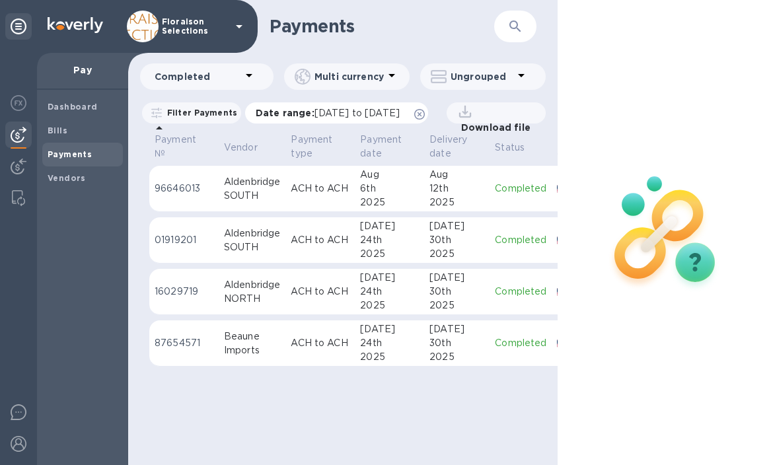
click at [425, 118] on icon at bounding box center [419, 114] width 11 height 11
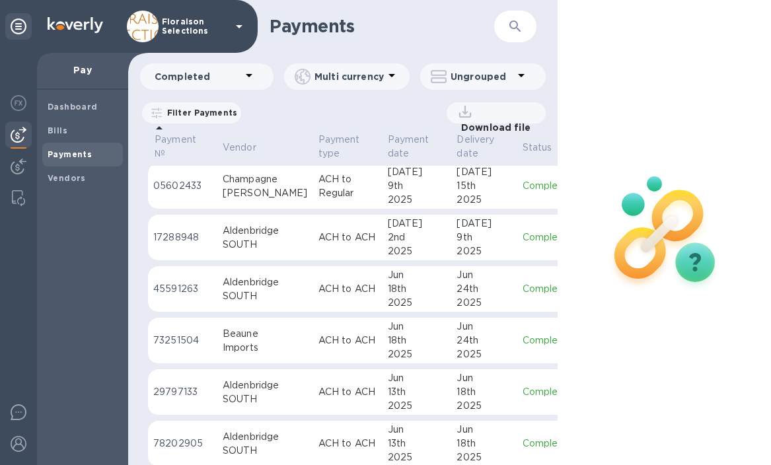
scroll to position [285, 1]
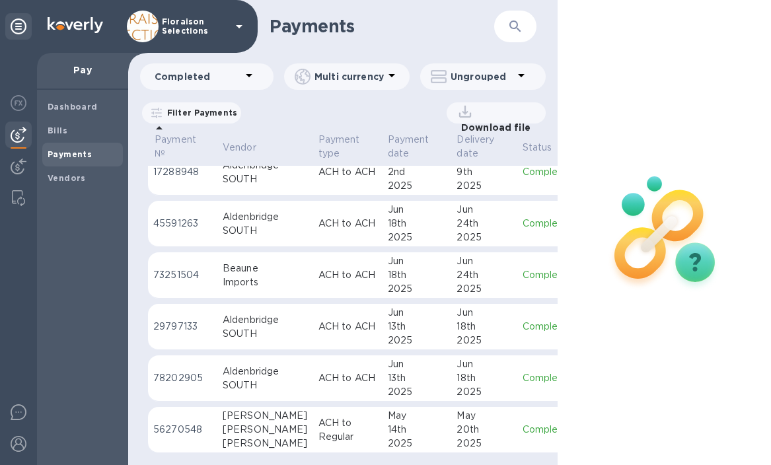
click at [328, 382] on td "ACH to ACH" at bounding box center [347, 378] width 69 height 46
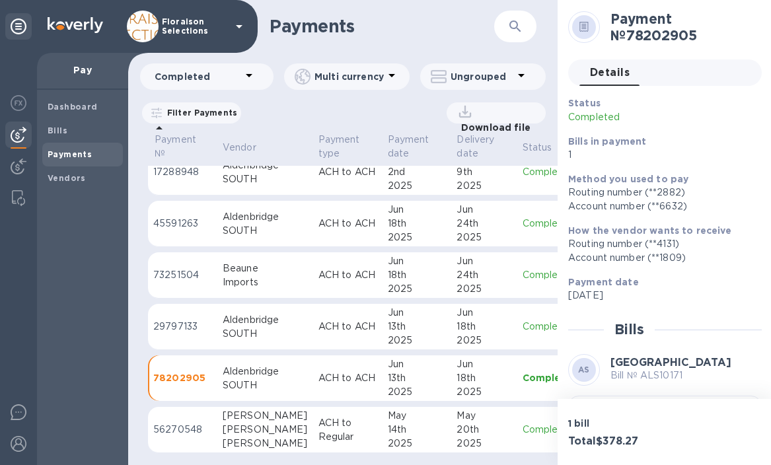
click at [318, 320] on p "ACH to ACH" at bounding box center [347, 327] width 59 height 14
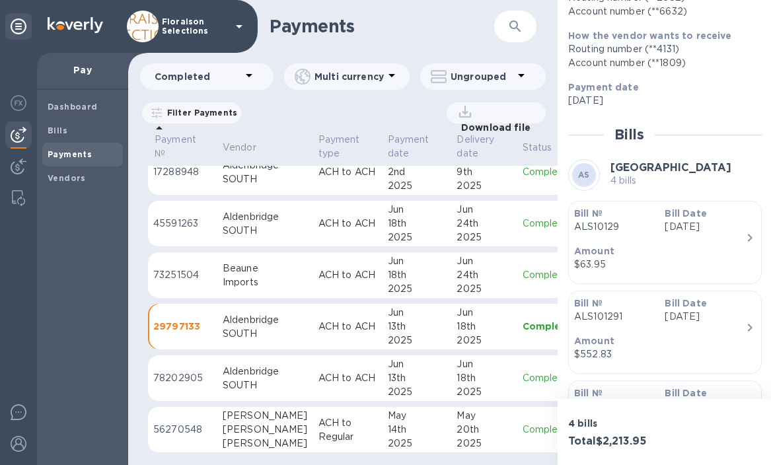
scroll to position [196, 0]
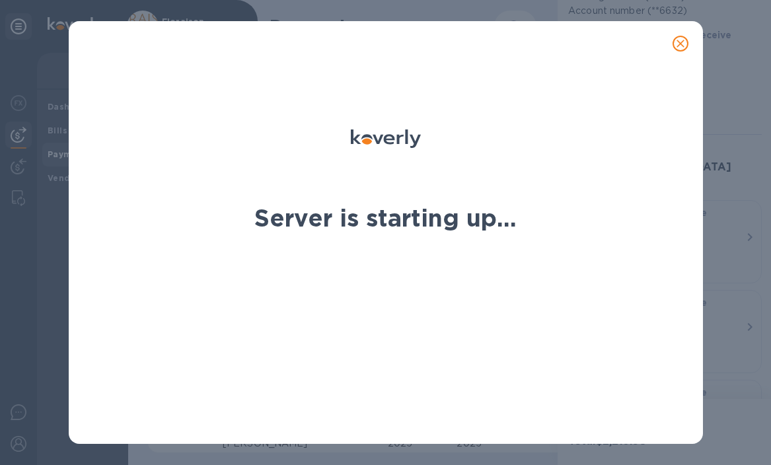
click at [675, 43] on icon "close" at bounding box center [680, 43] width 13 height 13
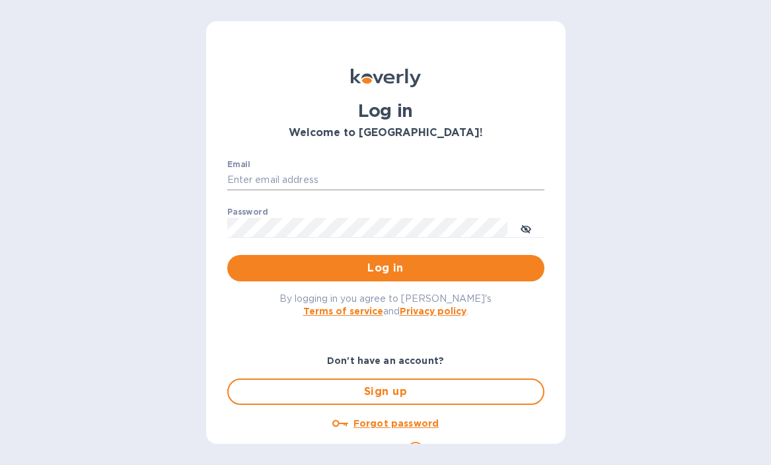
click at [248, 188] on input "Email" at bounding box center [385, 180] width 317 height 20
type input "info@floraisonselections.com"
click at [376, 276] on button "Log in" at bounding box center [385, 268] width 317 height 26
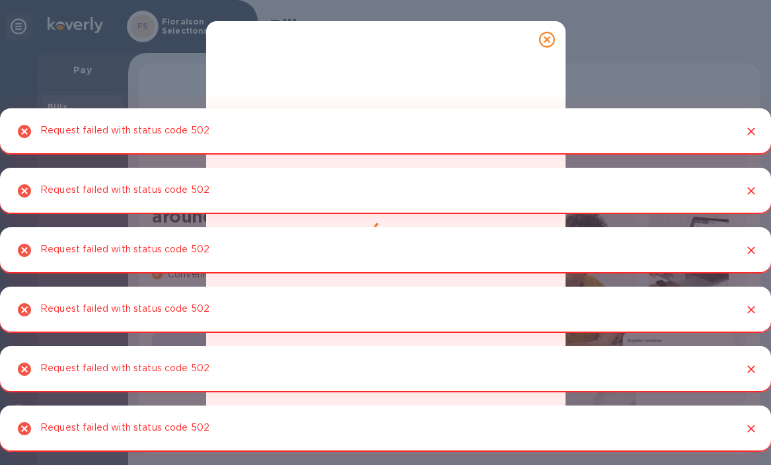
click at [590, 66] on div at bounding box center [385, 232] width 771 height 465
click at [752, 131] on icon "Close" at bounding box center [751, 131] width 13 height 13
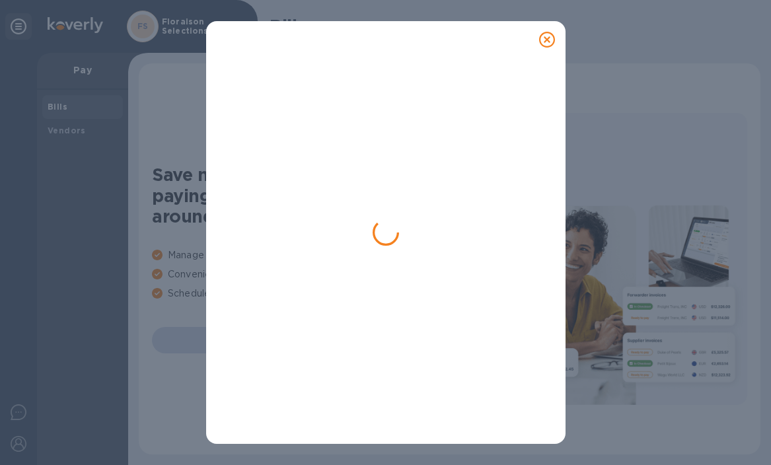
click at [751, 207] on div at bounding box center [385, 232] width 771 height 465
click at [548, 38] on icon at bounding box center [547, 40] width 16 height 16
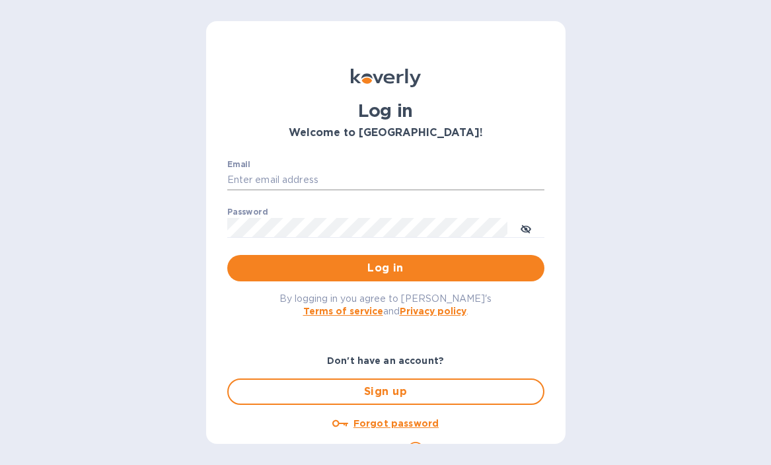
click at [332, 182] on input "Email" at bounding box center [385, 180] width 317 height 20
type input "info@floraisonselections.com"
click at [351, 268] on span "Log in" at bounding box center [386, 268] width 296 height 16
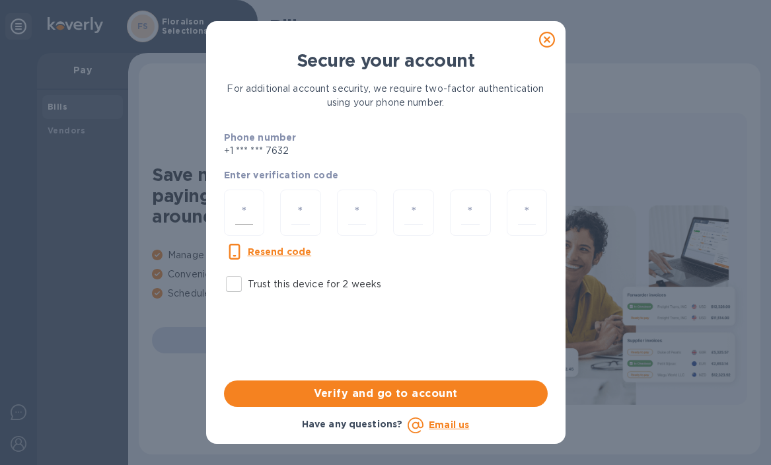
click at [247, 213] on input "number" at bounding box center [244, 213] width 19 height 24
type input "5"
type input "2"
type input "6"
type input "3"
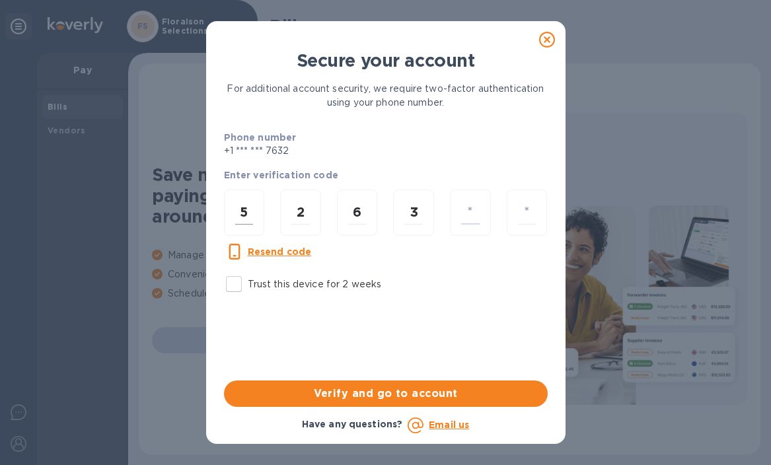
type input "7"
type input "8"
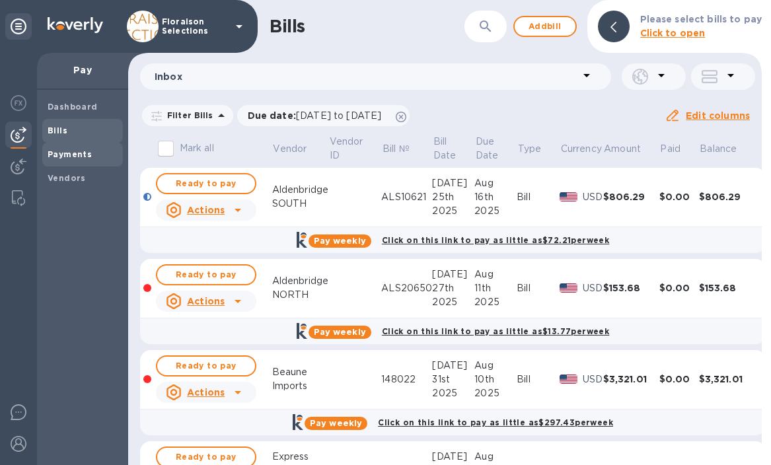
click at [98, 156] on span "Payments" at bounding box center [83, 154] width 70 height 13
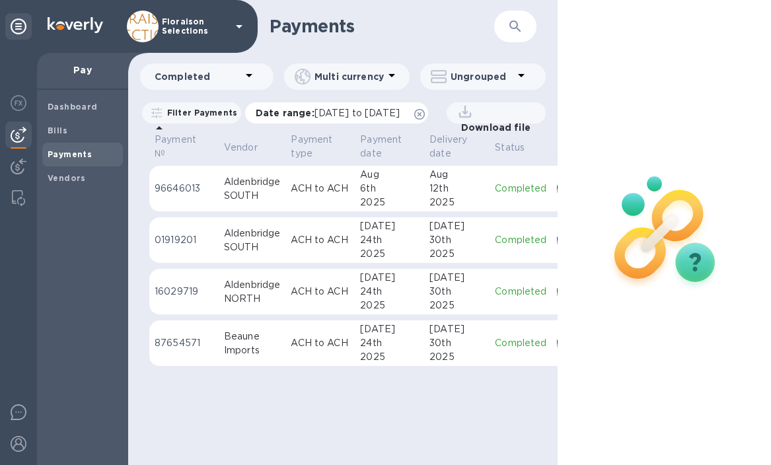
click at [425, 113] on icon at bounding box center [419, 114] width 11 height 11
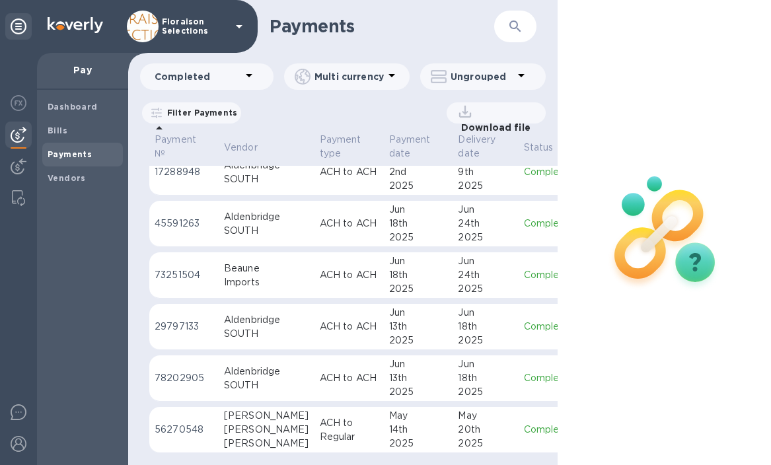
scroll to position [285, 0]
click at [322, 374] on p "ACH to ACH" at bounding box center [349, 378] width 59 height 14
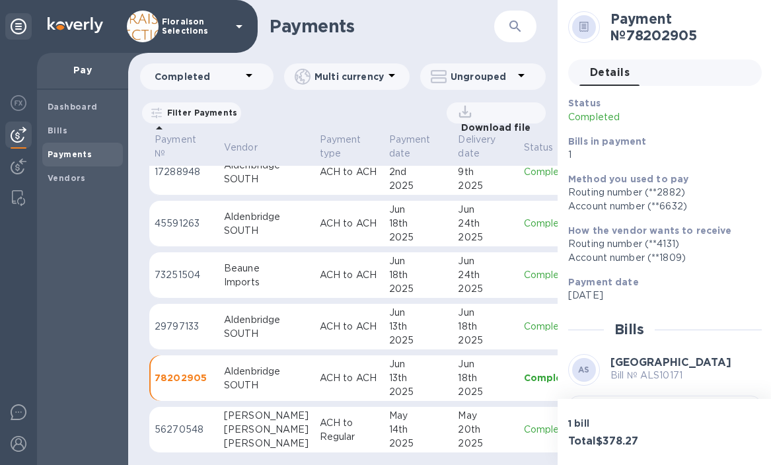
click at [315, 329] on td "ACH to ACH" at bounding box center [349, 327] width 69 height 46
